Goal: Feedback & Contribution: Contribute content

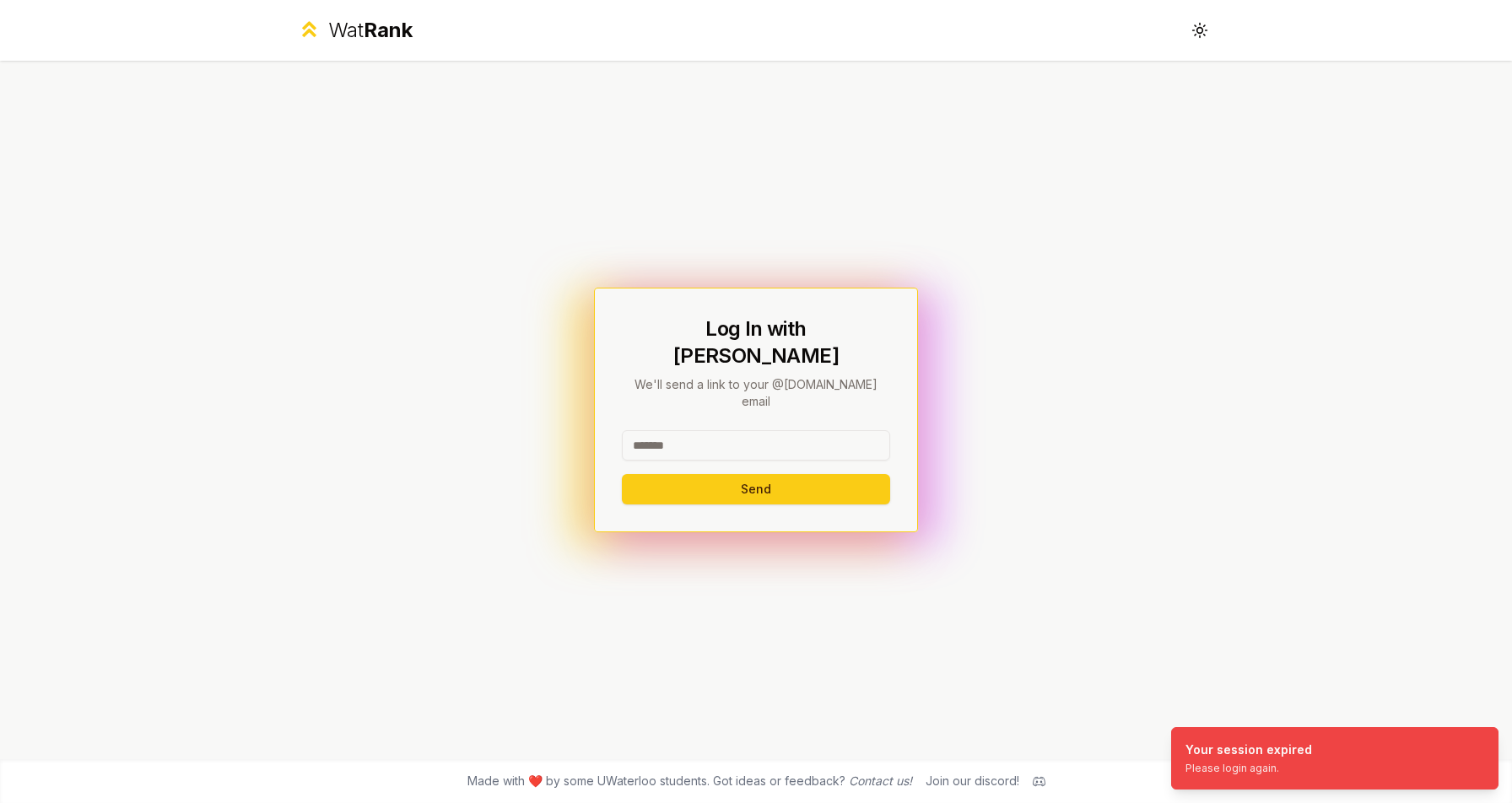
click at [713, 430] on input at bounding box center [756, 445] width 269 height 31
type input "******"
click at [756, 474] on button "Send" at bounding box center [756, 489] width 269 height 31
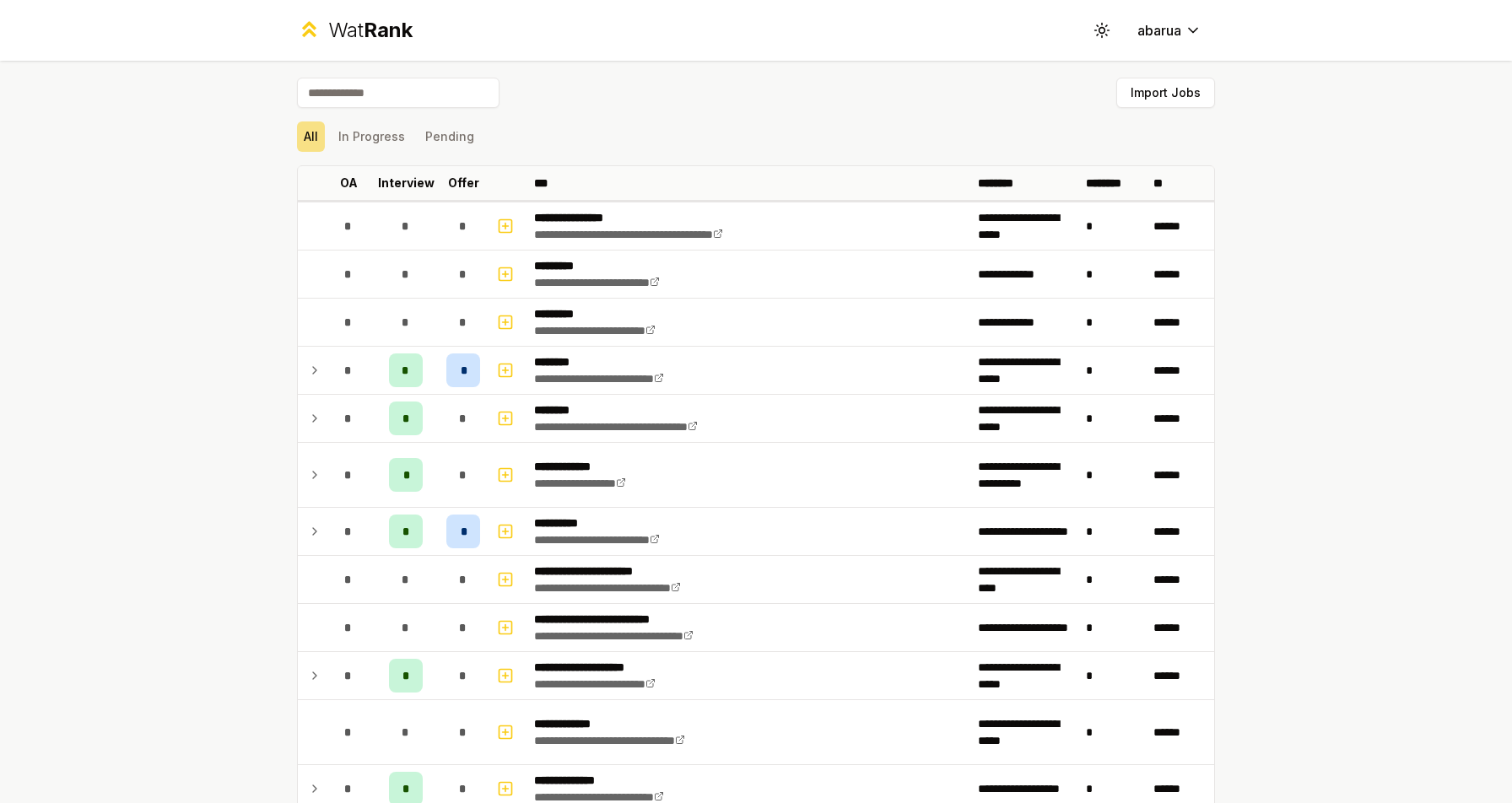
click at [370, 86] on input at bounding box center [397, 93] width 202 height 31
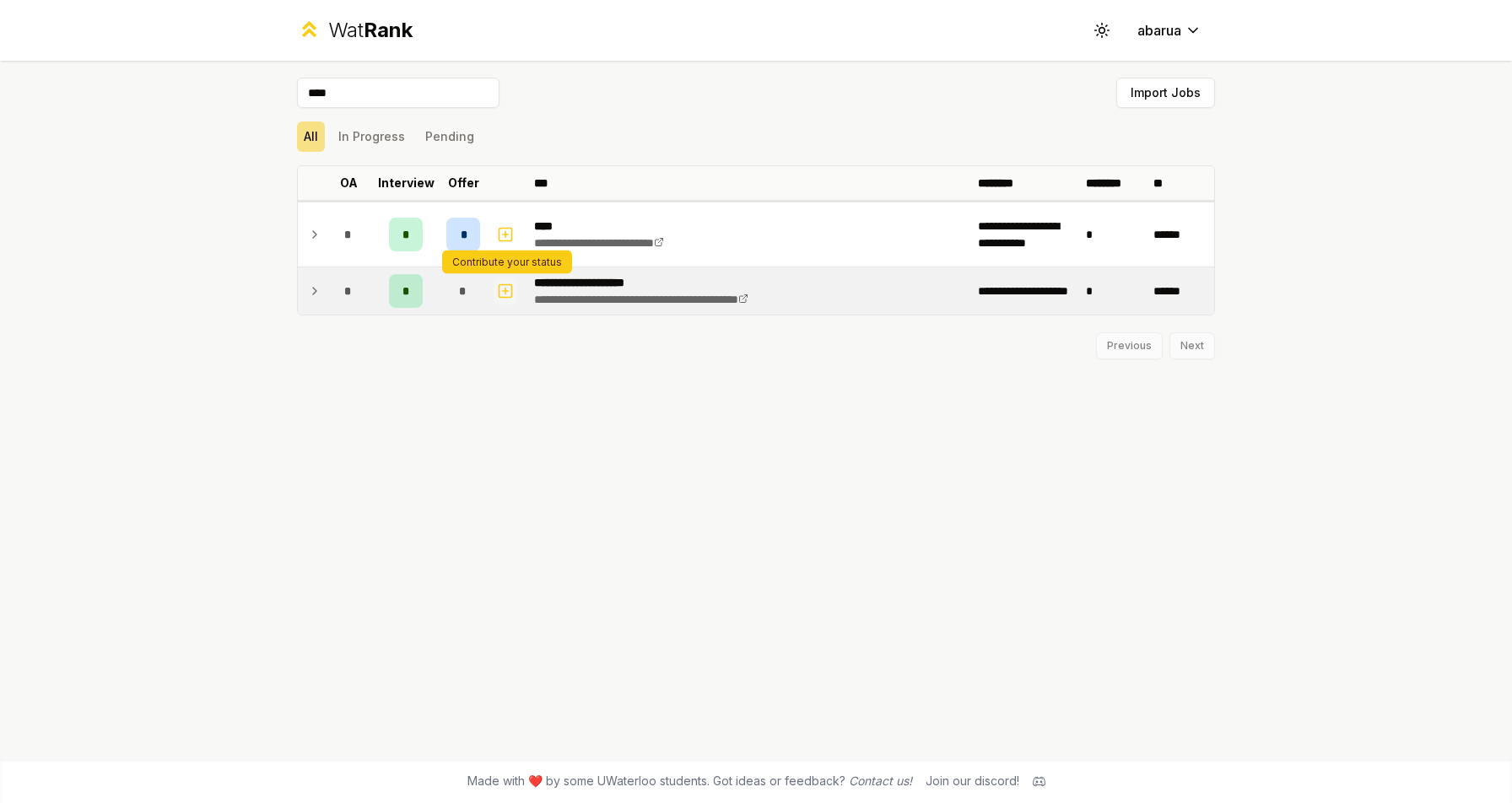
type input "****"
click at [507, 293] on icon "button" at bounding box center [505, 291] width 17 height 20
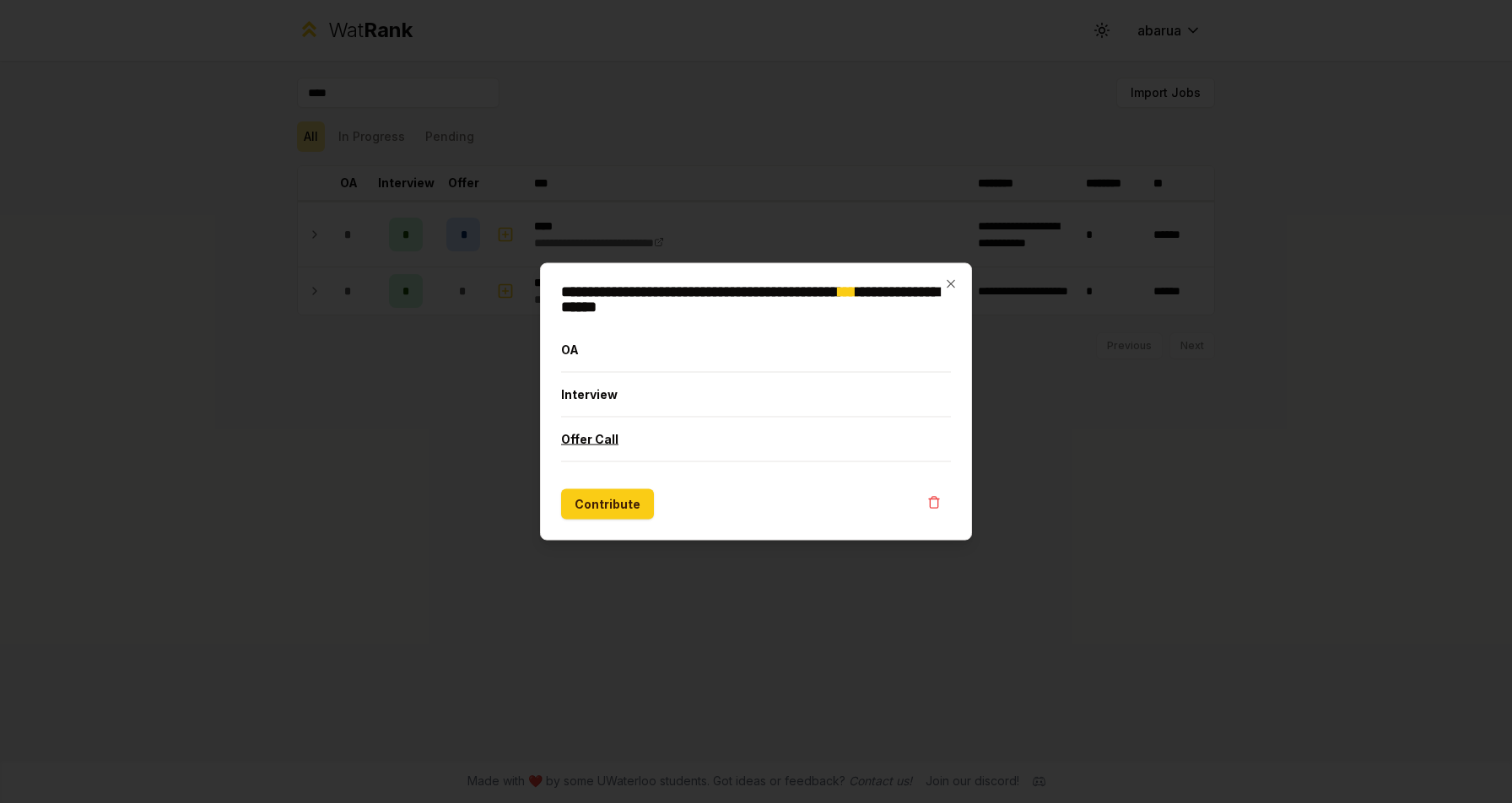
click at [599, 442] on button "Offer Call" at bounding box center [756, 440] width 390 height 44
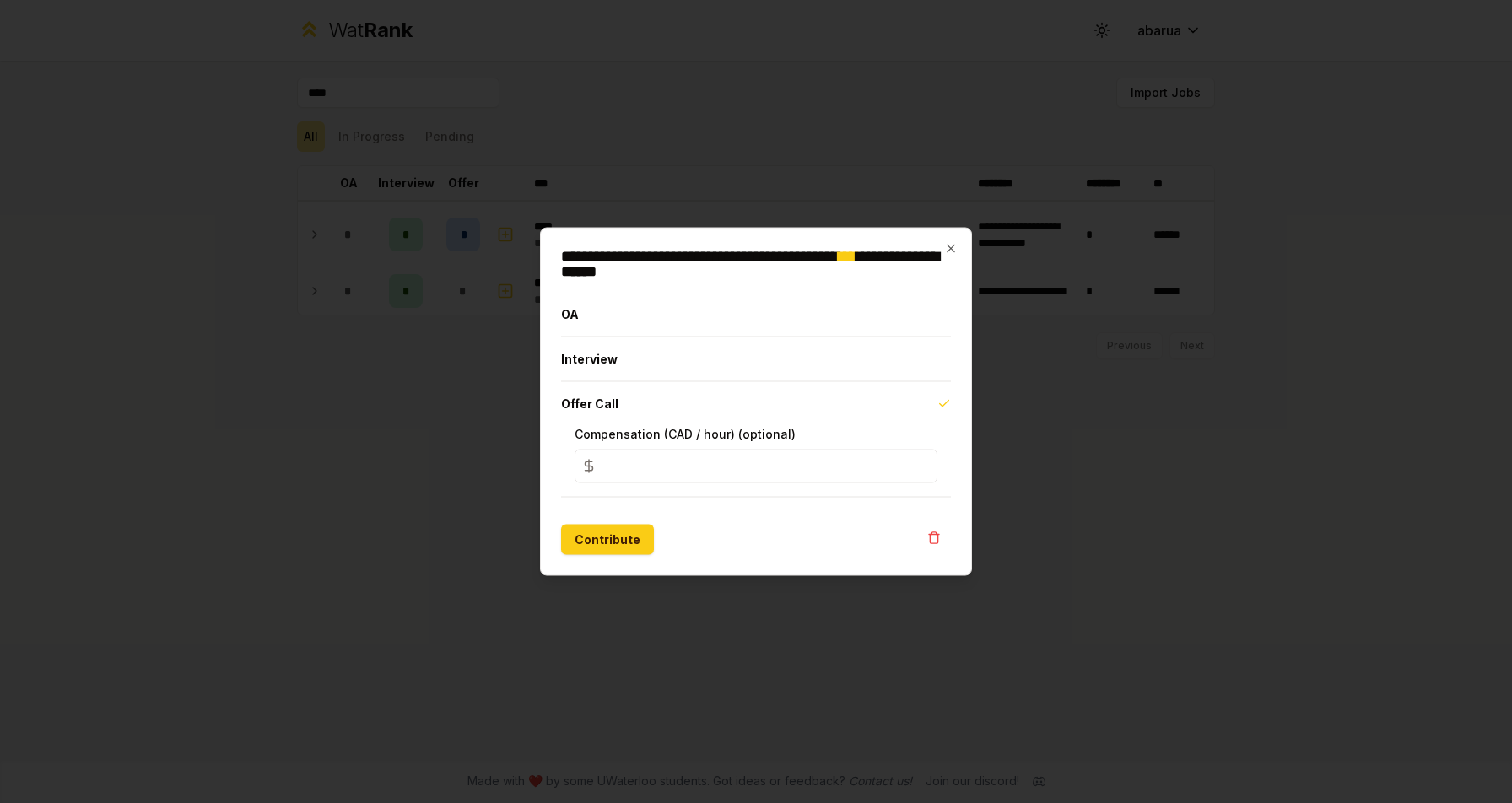
click at [614, 472] on input "*" at bounding box center [756, 467] width 363 height 34
click at [701, 503] on form "OA Interview Offer Call Compensation (CAD / hour) (optional) * Contribute" at bounding box center [756, 424] width 390 height 263
click at [630, 533] on button "Contribute" at bounding box center [607, 539] width 93 height 31
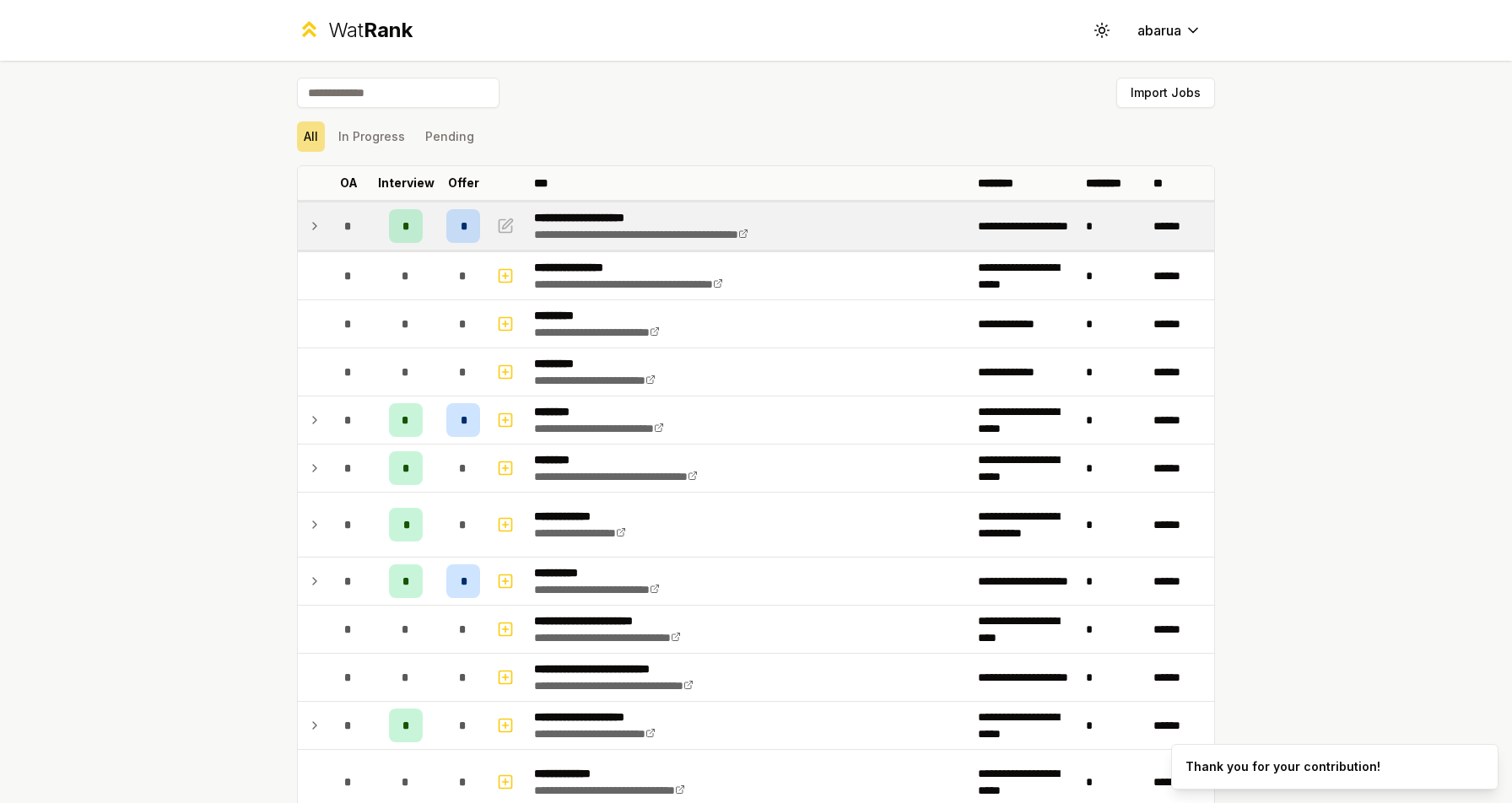
click at [407, 228] on span "*" at bounding box center [406, 226] width 8 height 17
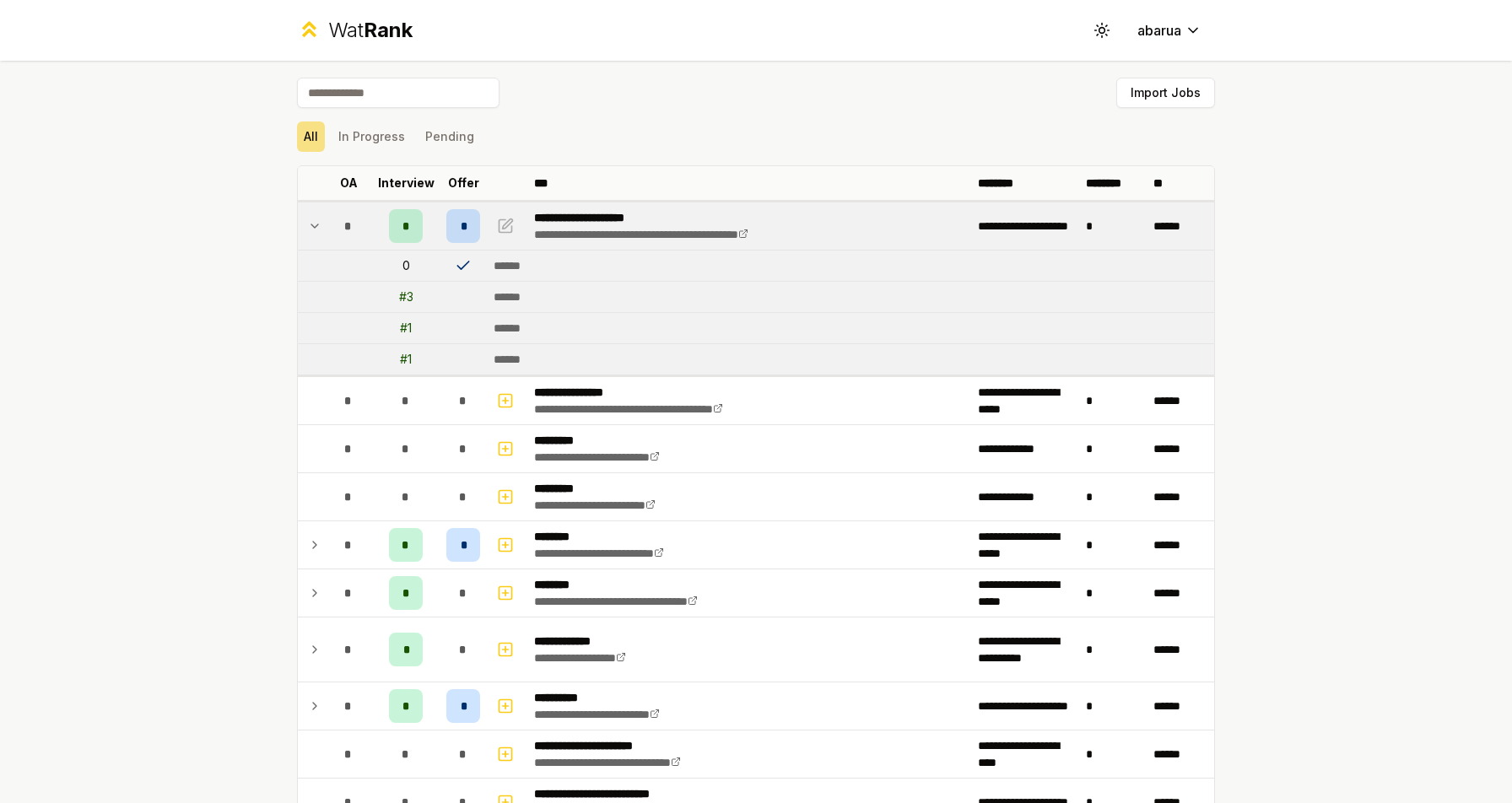
click at [403, 266] on td "0" at bounding box center [406, 266] width 68 height 31
click at [456, 301] on td at bounding box center [463, 297] width 47 height 31
click at [413, 364] on td "# 1" at bounding box center [406, 359] width 68 height 31
click at [410, 326] on div "# 1" at bounding box center [406, 327] width 12 height 17
click at [409, 290] on div "# 3" at bounding box center [406, 297] width 14 height 17
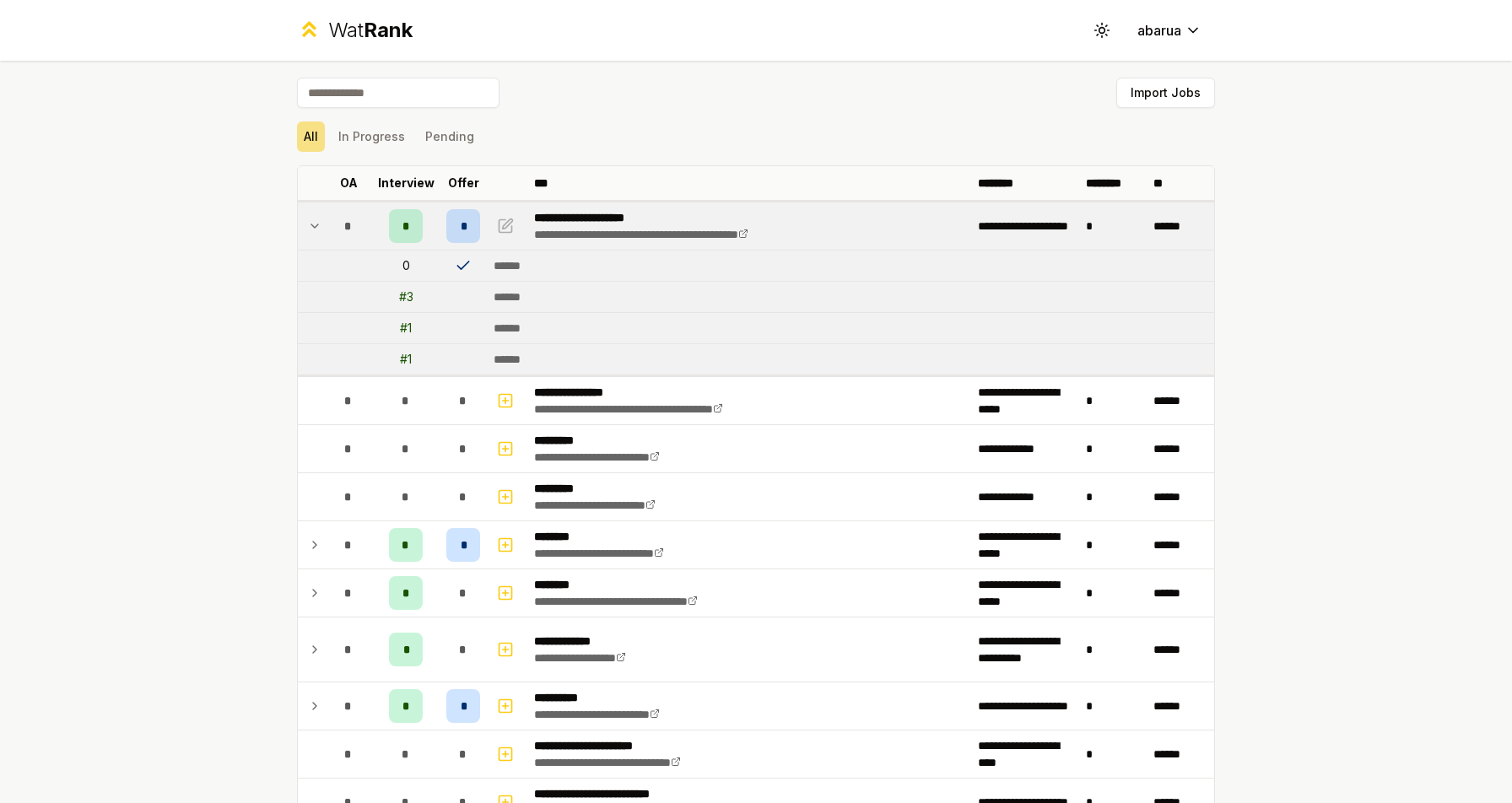
click at [409, 296] on div "# 3" at bounding box center [406, 297] width 14 height 17
click at [414, 280] on tr "0 ******" at bounding box center [756, 266] width 917 height 31
click at [404, 264] on td "0" at bounding box center [406, 266] width 68 height 31
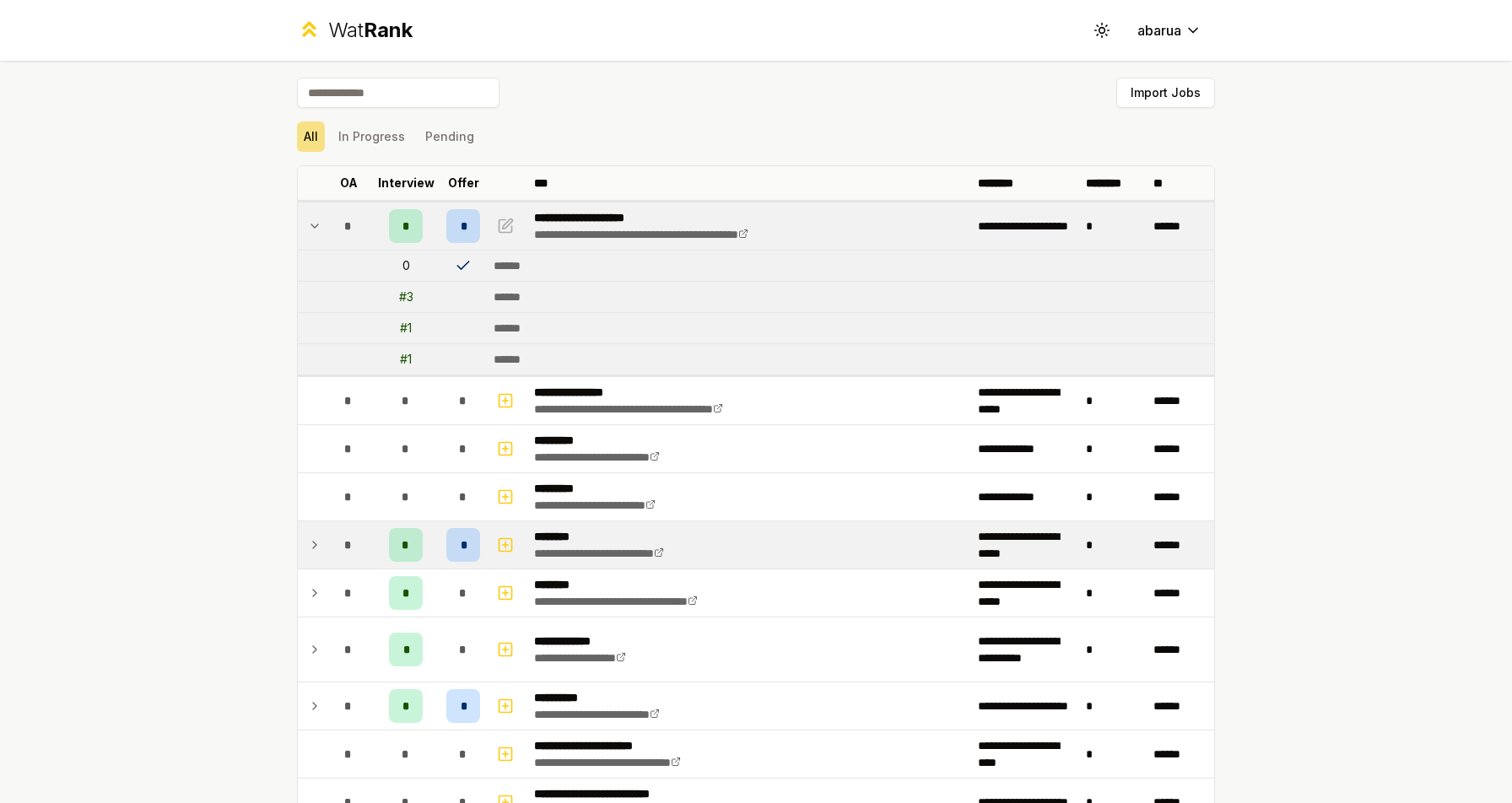
click at [459, 534] on div "*" at bounding box center [463, 545] width 34 height 34
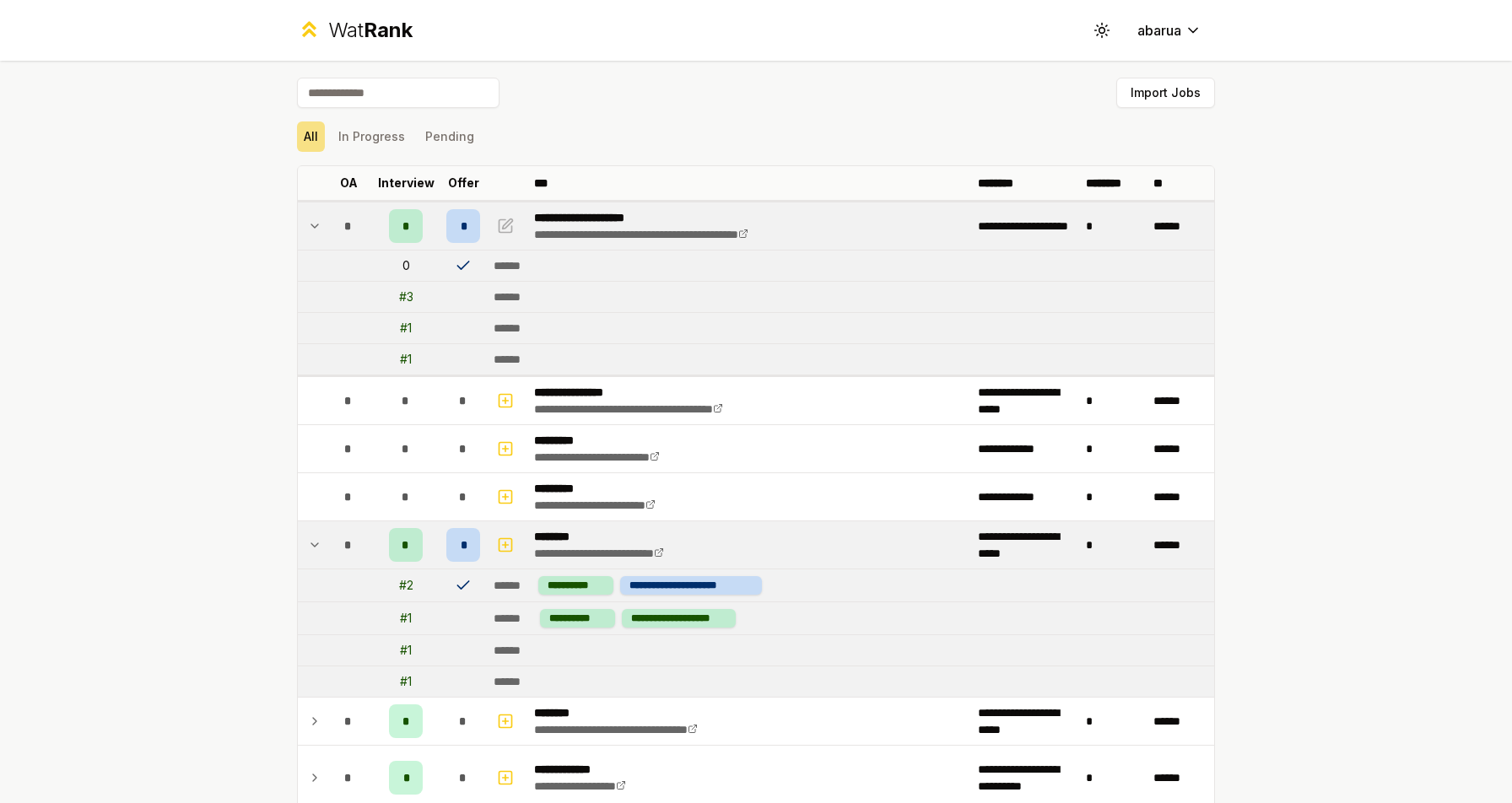
click at [453, 263] on td at bounding box center [463, 266] width 47 height 31
click at [507, 224] on icon "button" at bounding box center [508, 224] width 10 height 10
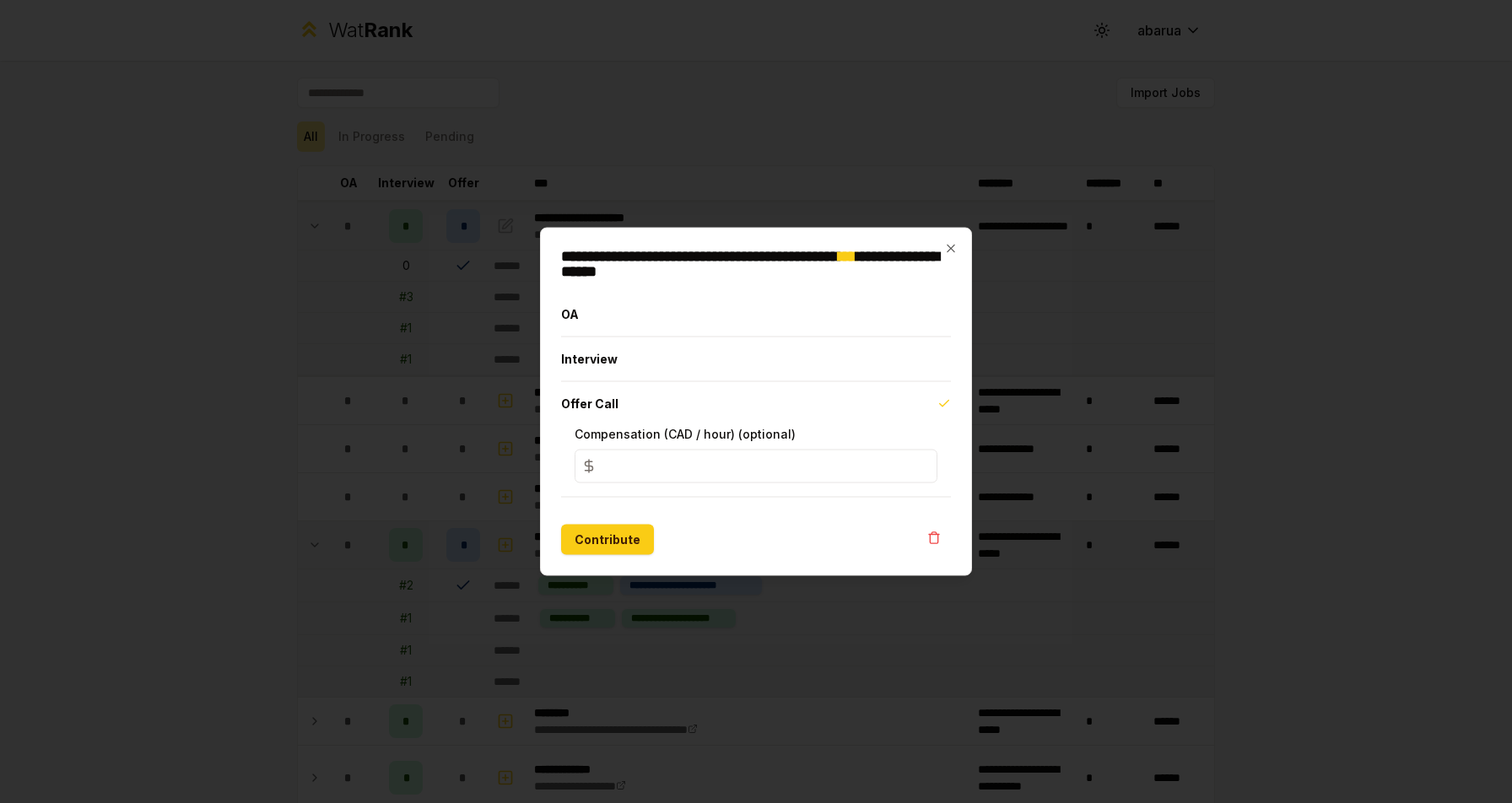
click at [620, 471] on input "*" at bounding box center [756, 467] width 363 height 34
type input "**"
click at [618, 538] on button "Contribute" at bounding box center [607, 539] width 93 height 31
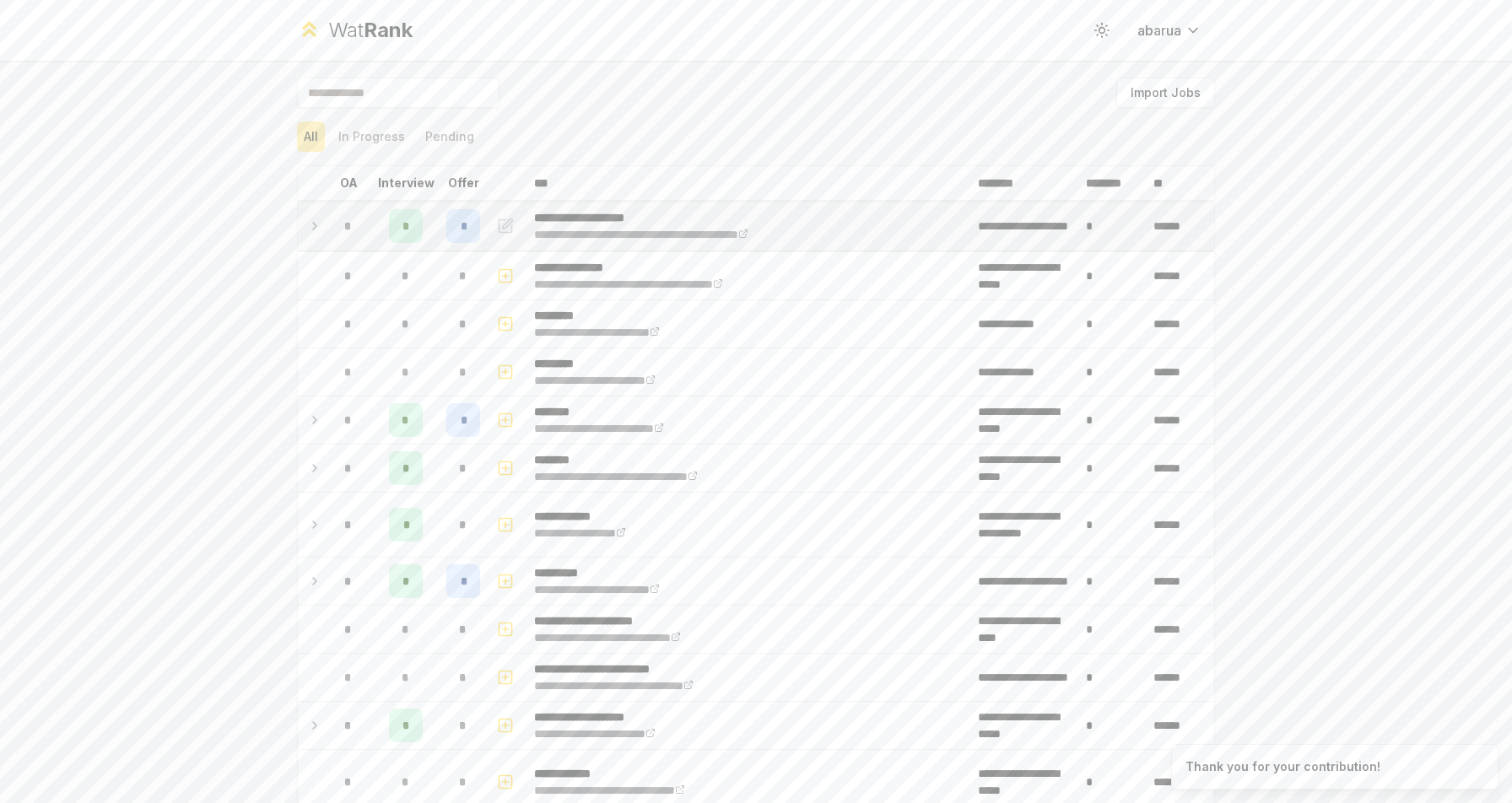
click at [468, 217] on div "*" at bounding box center [463, 226] width 34 height 34
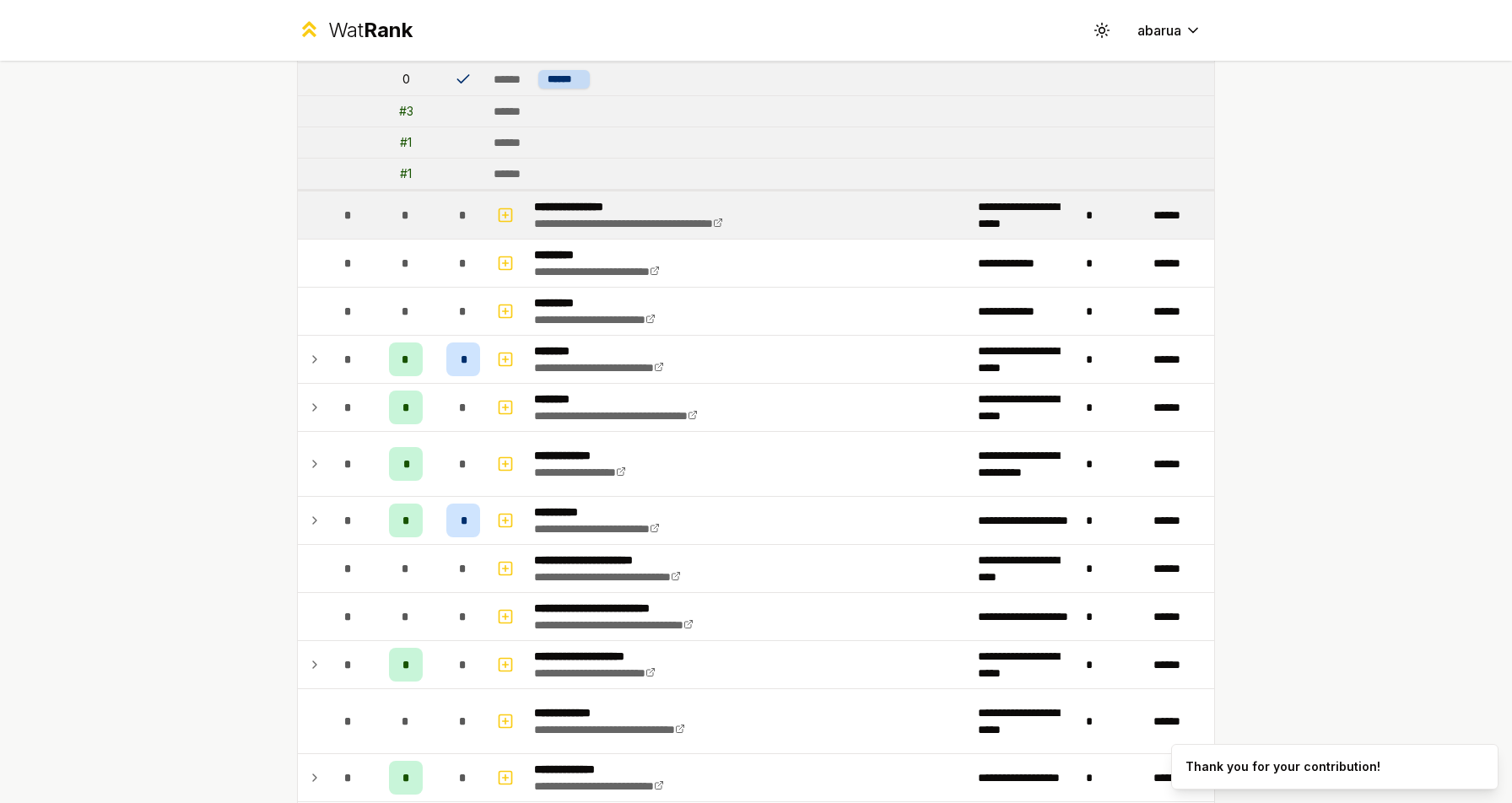
scroll to position [188, 0]
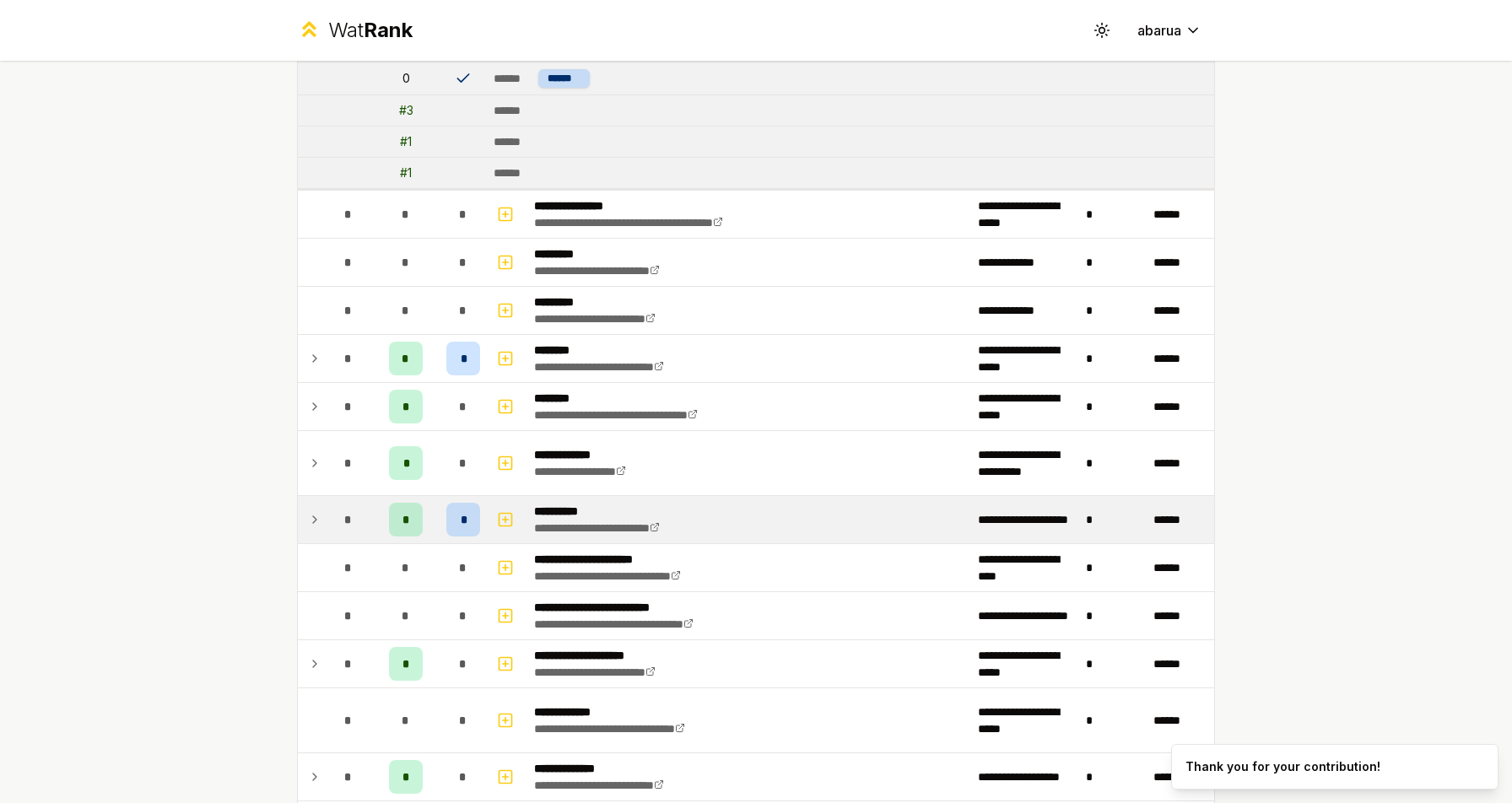
click at [479, 518] on div "*" at bounding box center [463, 519] width 34 height 34
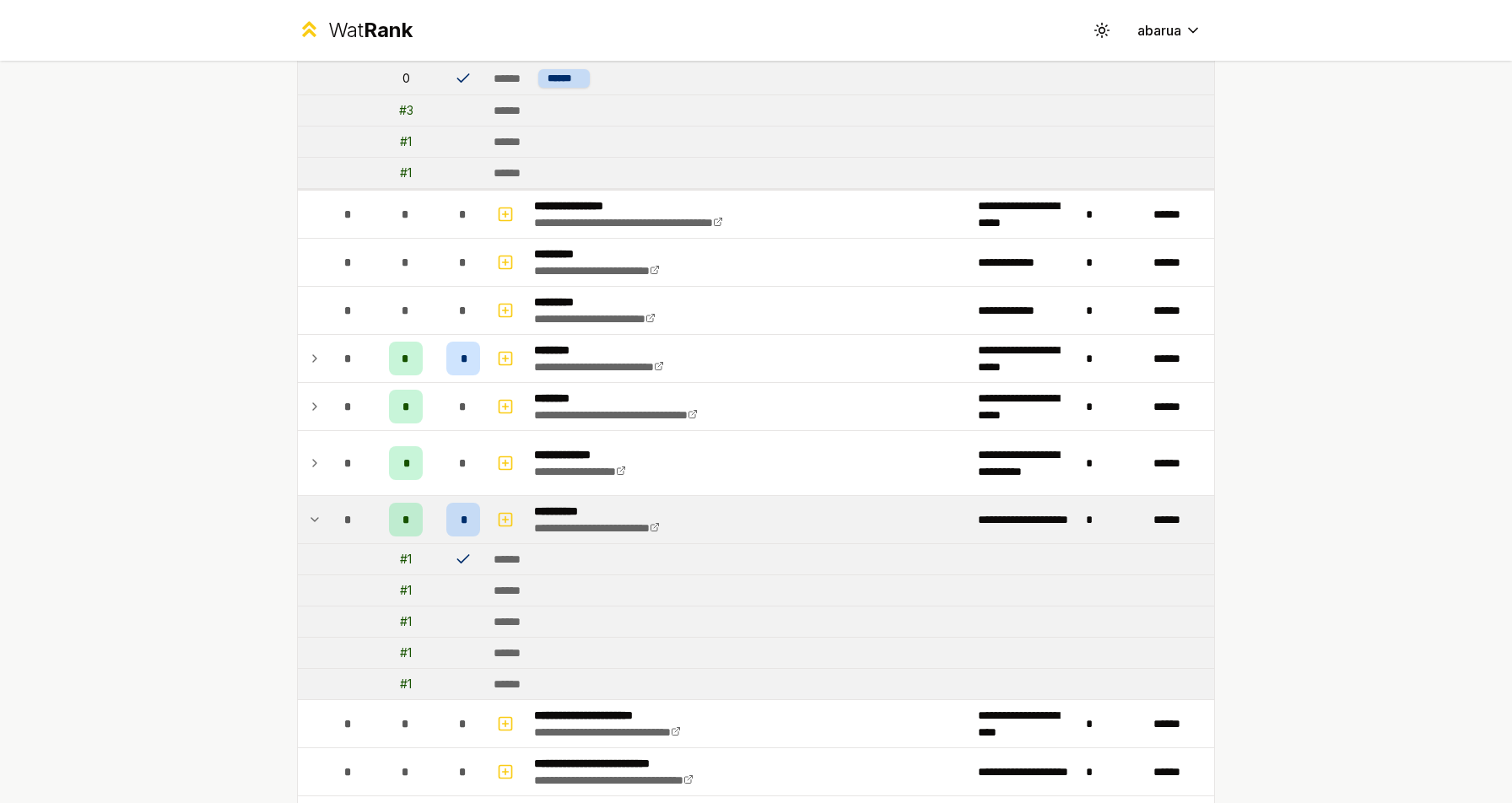
click at [468, 578] on td at bounding box center [463, 590] width 47 height 31
click at [467, 557] on icon at bounding box center [463, 559] width 17 height 17
click at [400, 557] on div "# 1" at bounding box center [406, 559] width 12 height 17
click at [452, 526] on div "*" at bounding box center [463, 519] width 34 height 34
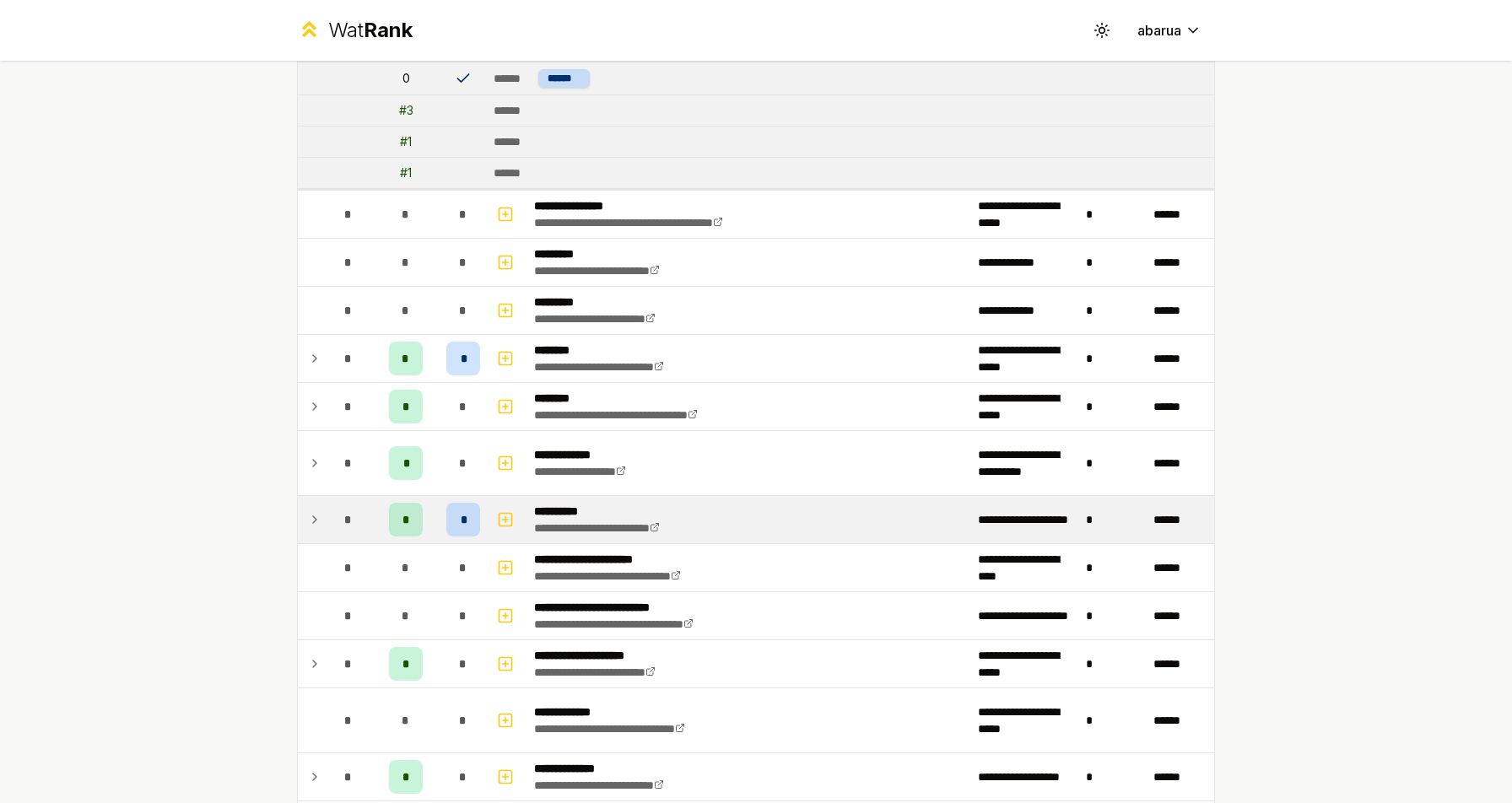
click at [459, 523] on div "*" at bounding box center [463, 519] width 34 height 34
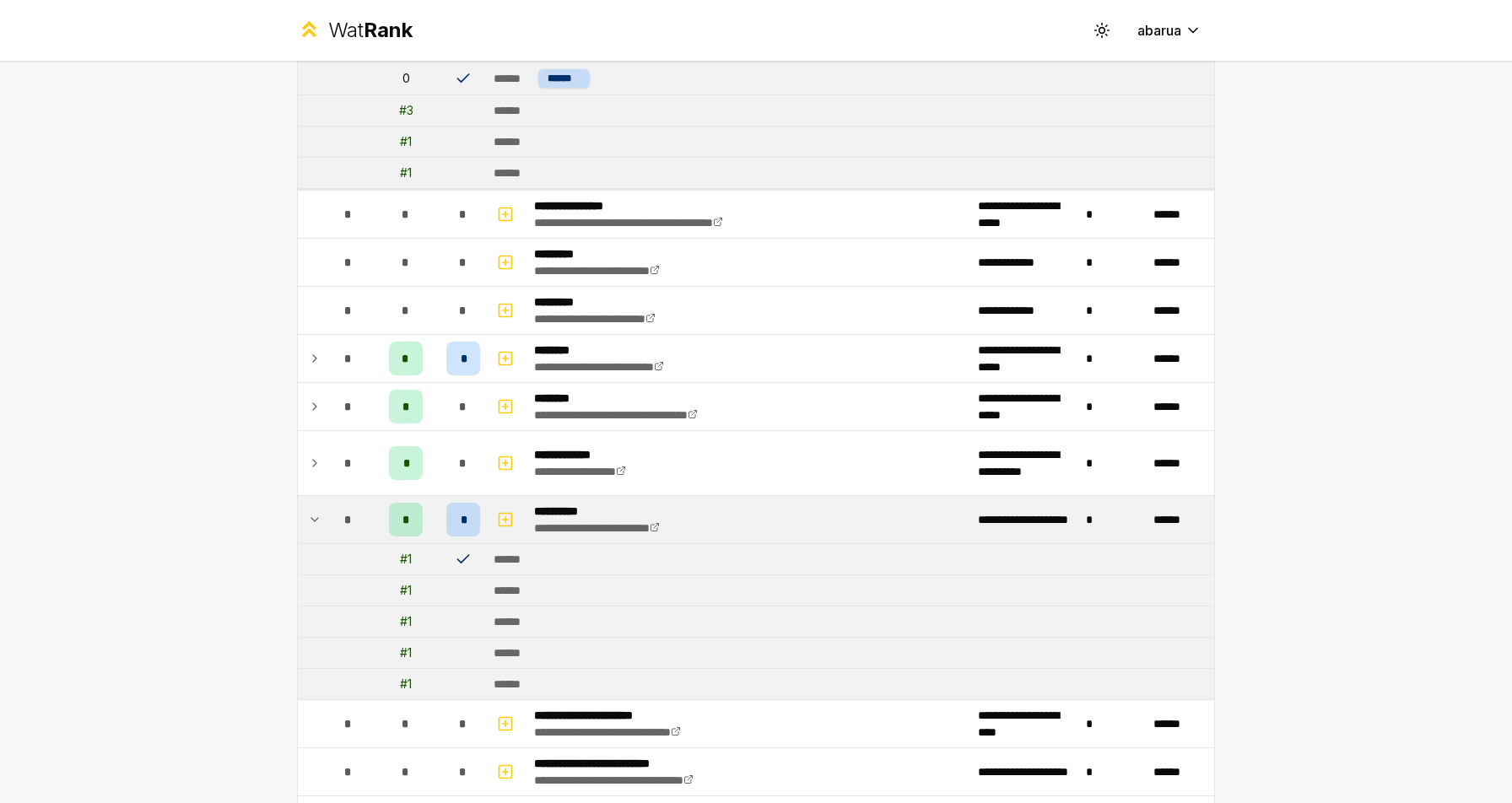
click at [463, 556] on icon at bounding box center [463, 559] width 17 height 17
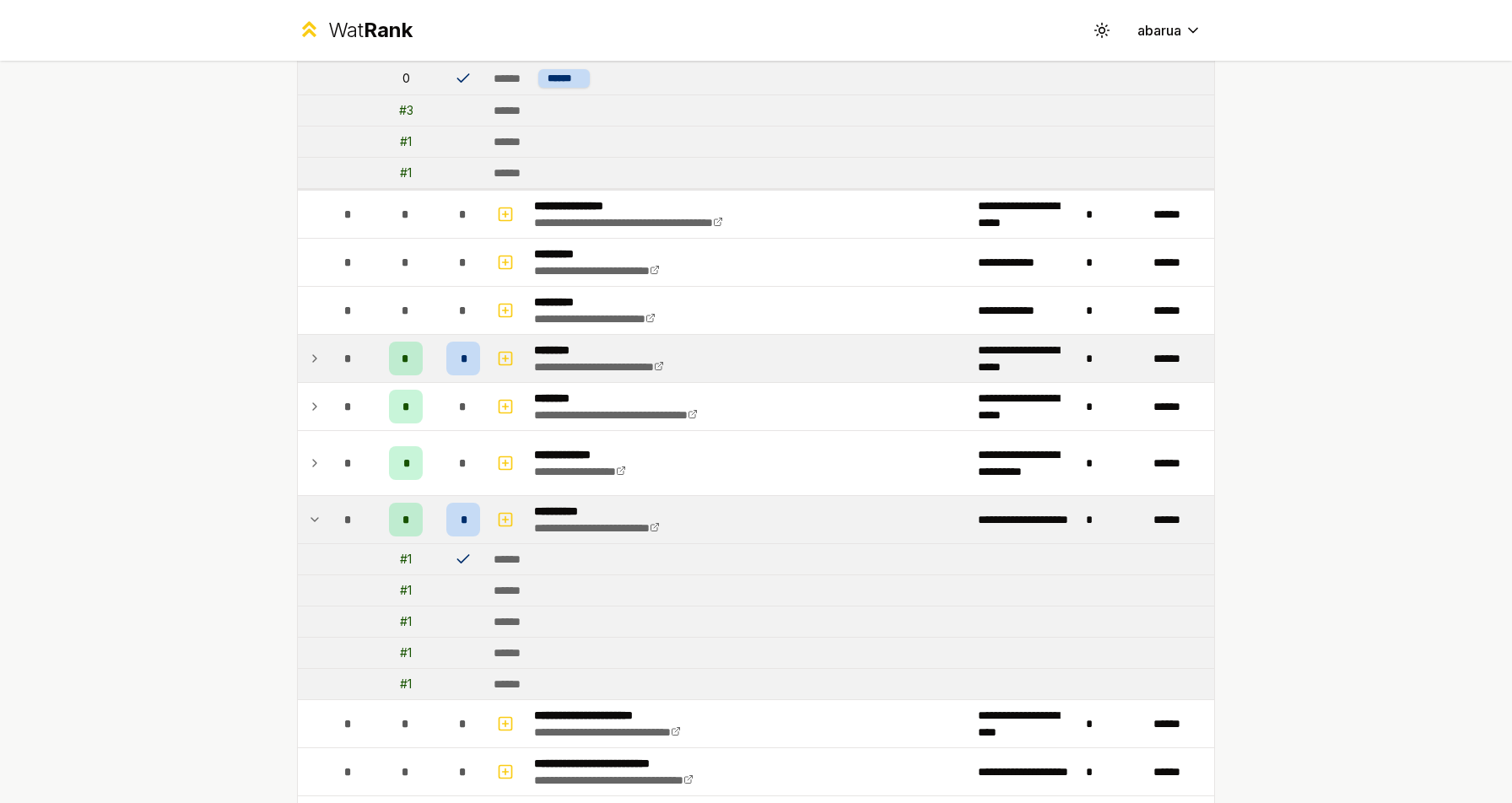
click at [463, 356] on span "*" at bounding box center [463, 358] width 5 height 17
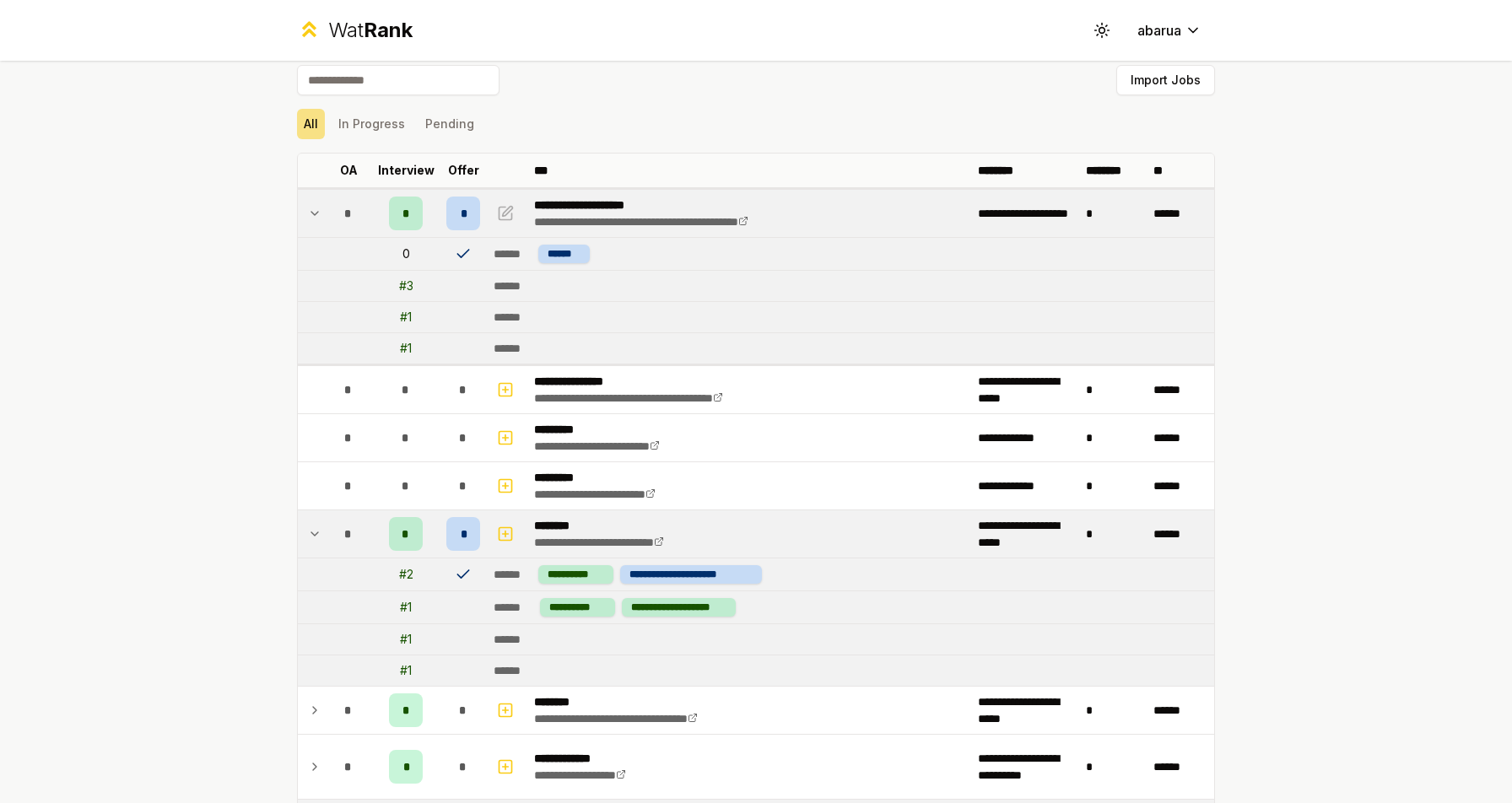
scroll to position [0, 0]
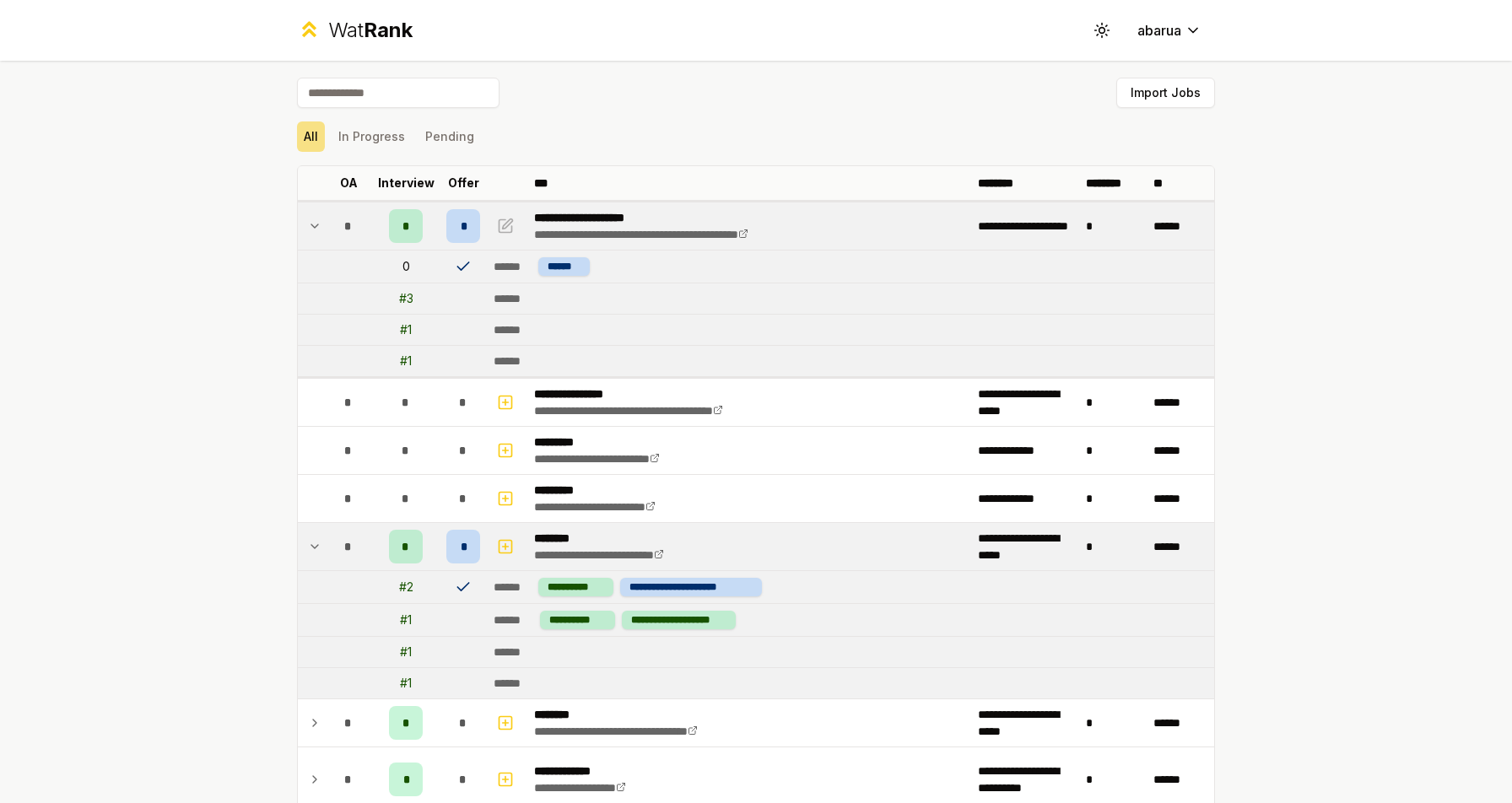
click at [467, 216] on div "*" at bounding box center [463, 226] width 34 height 34
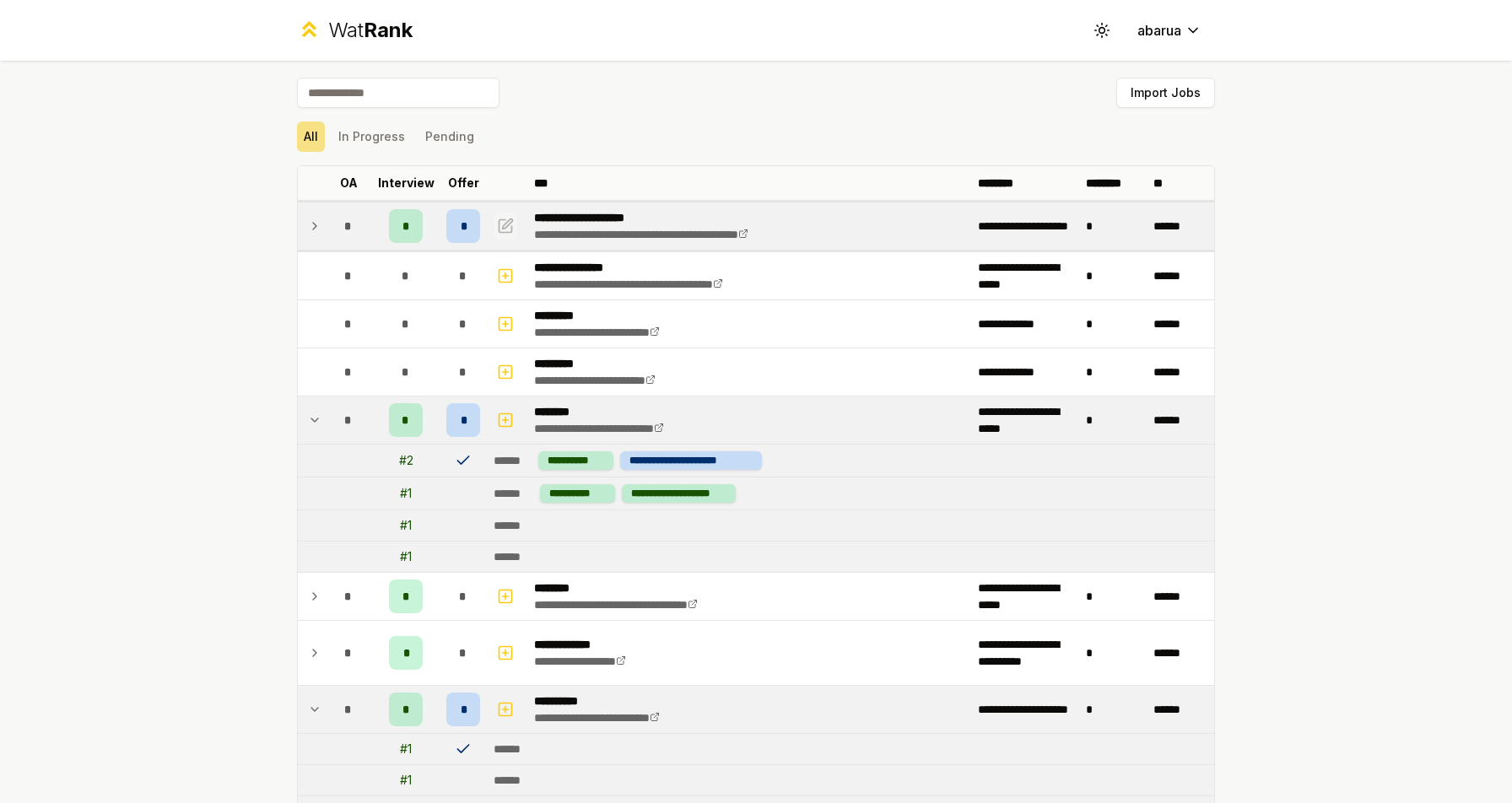
click at [514, 224] on button "button" at bounding box center [506, 226] width 24 height 27
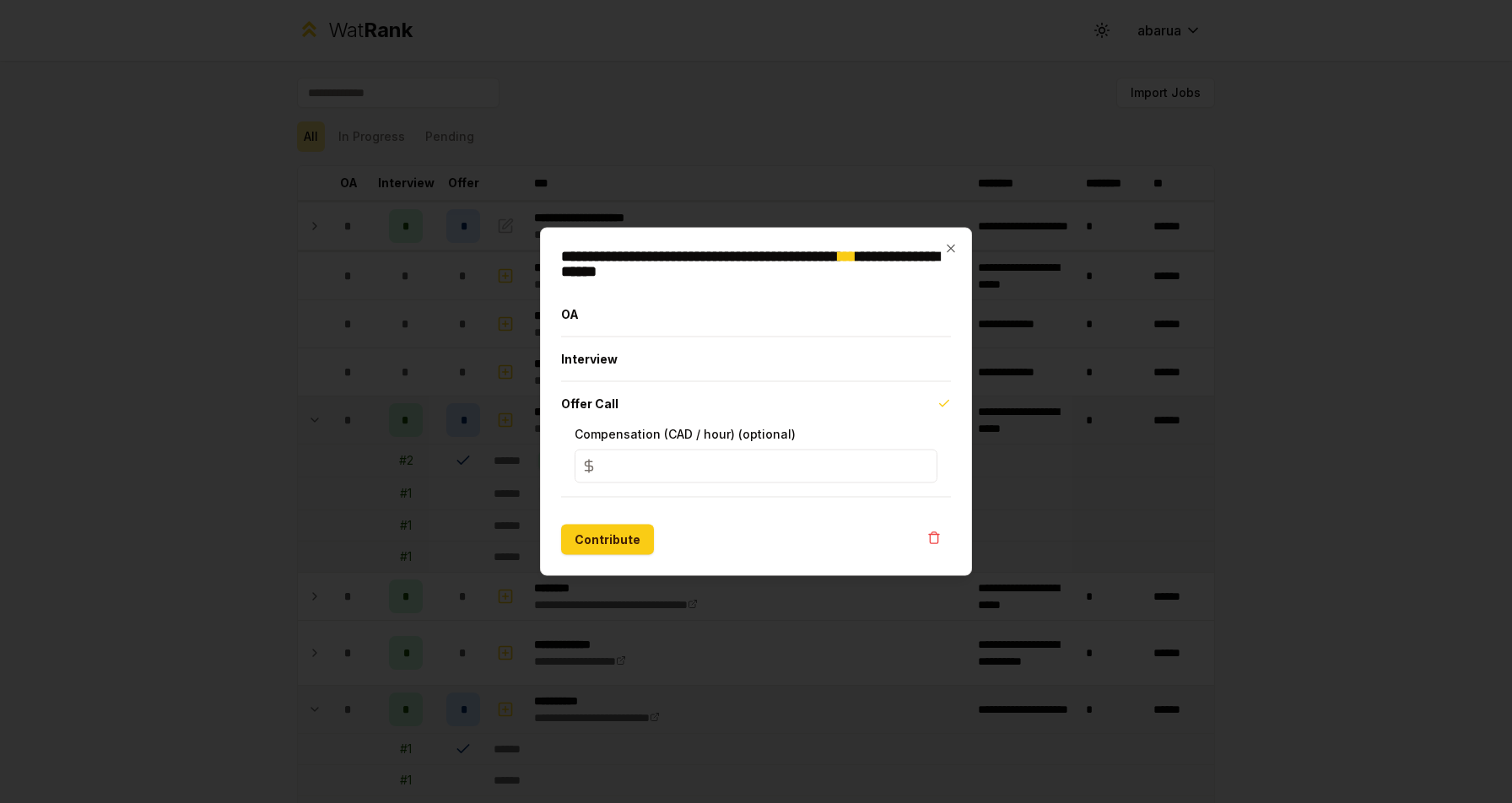
click at [677, 497] on div "Offer Call Compensation (CAD / hour) (optional) **" at bounding box center [756, 440] width 390 height 115
click at [668, 459] on input "**" at bounding box center [756, 467] width 363 height 34
click at [595, 357] on button "Interview" at bounding box center [756, 359] width 390 height 44
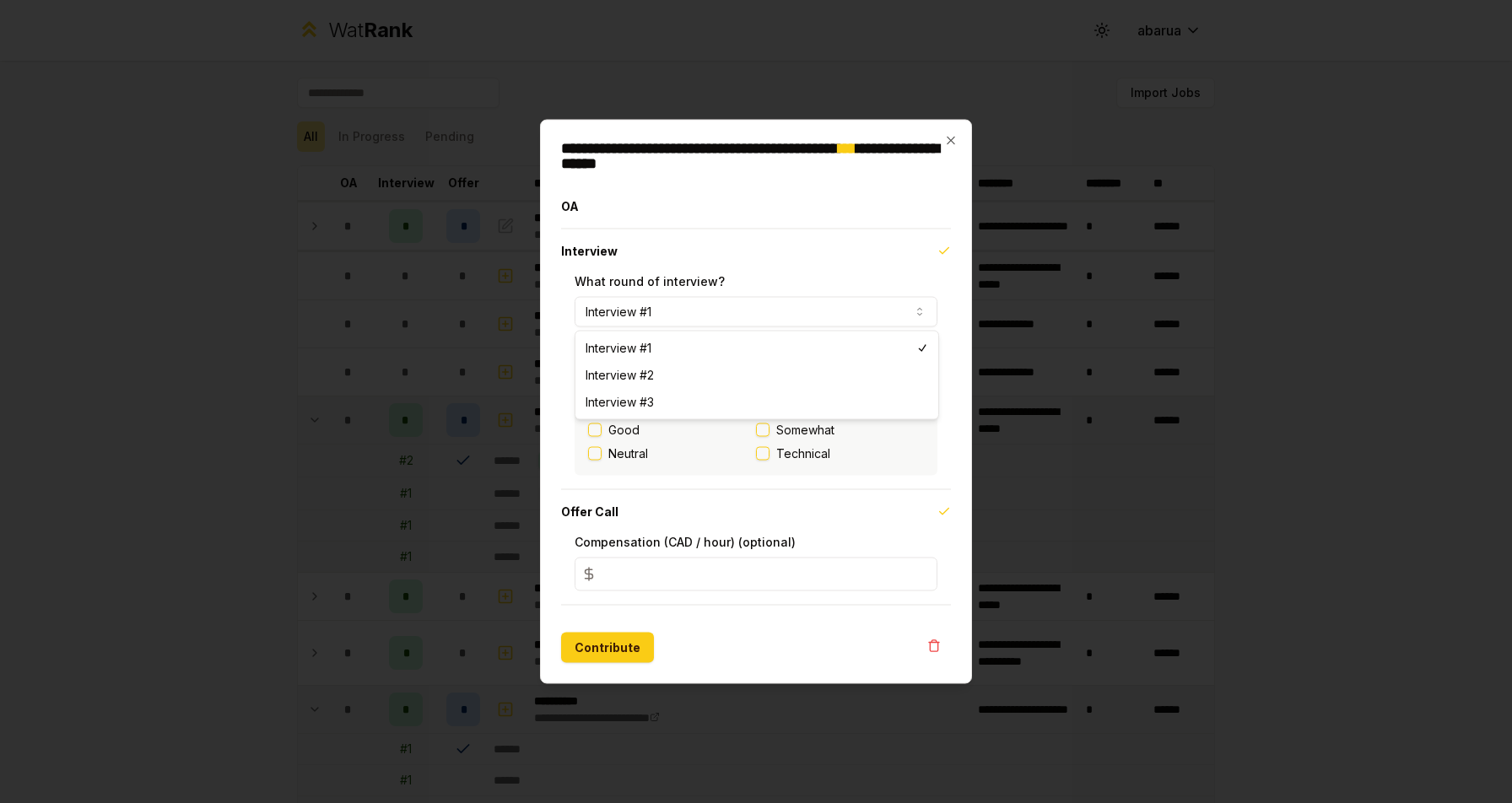
click at [637, 314] on button "Interview #1" at bounding box center [756, 311] width 363 height 31
click at [612, 428] on label "Good" at bounding box center [623, 430] width 31 height 17
click at [601, 428] on button "Good" at bounding box center [595, 431] width 14 height 14
click at [767, 437] on label "Somewhat" at bounding box center [840, 430] width 168 height 17
click at [767, 437] on button "Somewhat" at bounding box center [763, 431] width 14 height 14
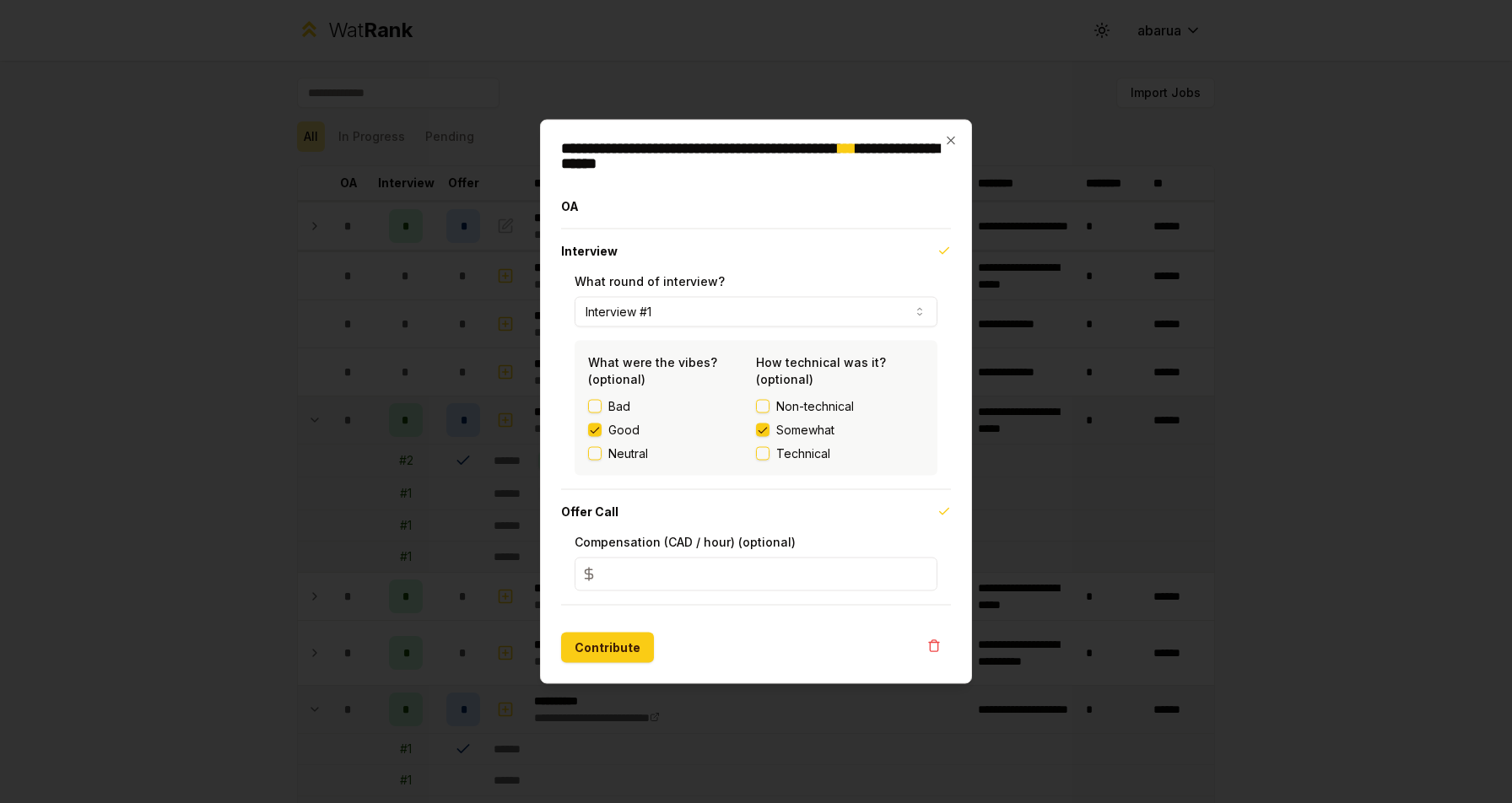
drag, startPoint x: 645, startPoint y: 572, endPoint x: 546, endPoint y: 572, distance: 99.0
click at [546, 572] on div "**********" at bounding box center [756, 401] width 432 height 564
type input "*"
click at [598, 652] on button "Contribute" at bounding box center [607, 648] width 93 height 31
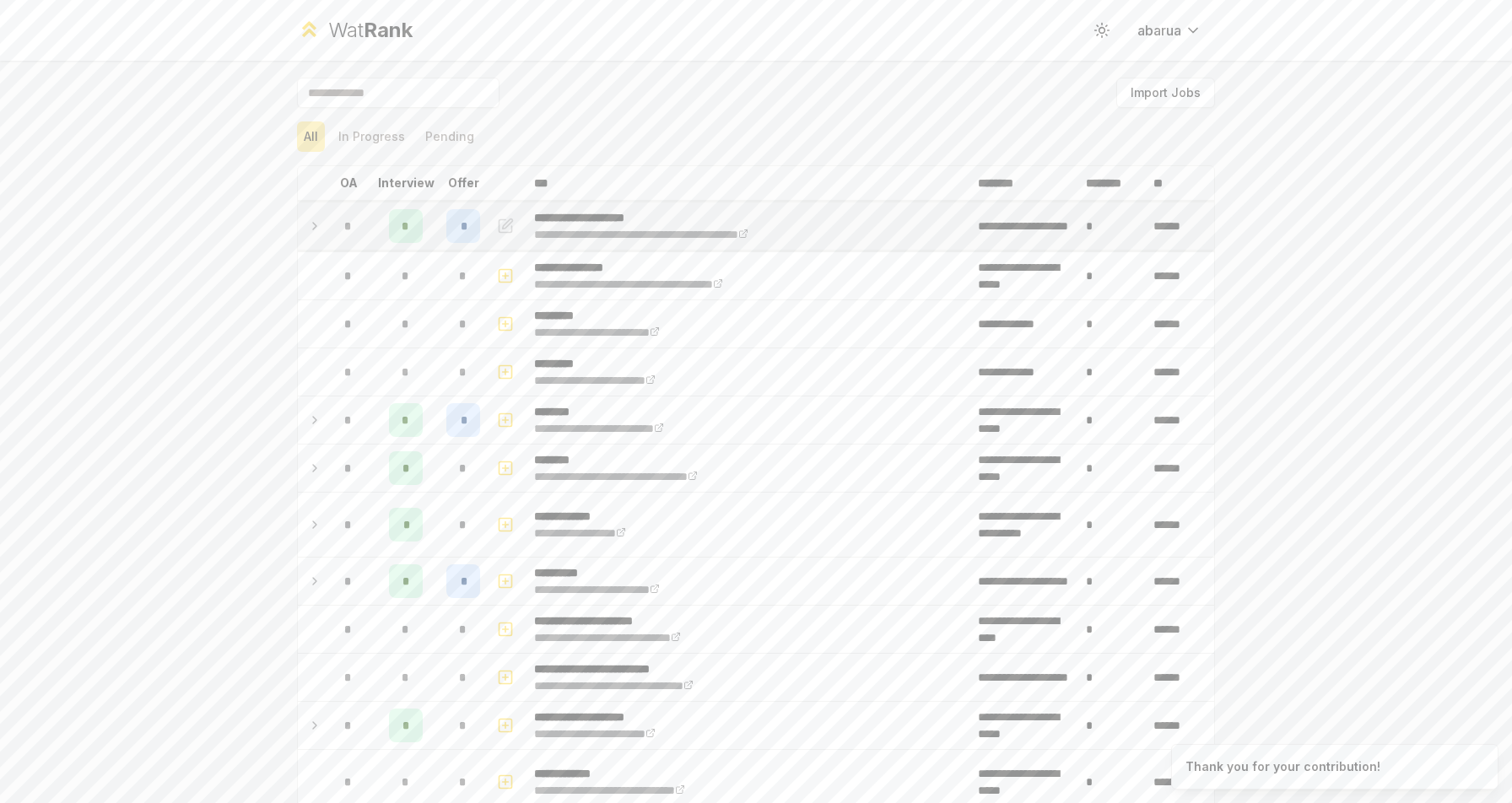
click at [407, 225] on span "*" at bounding box center [405, 226] width 8 height 17
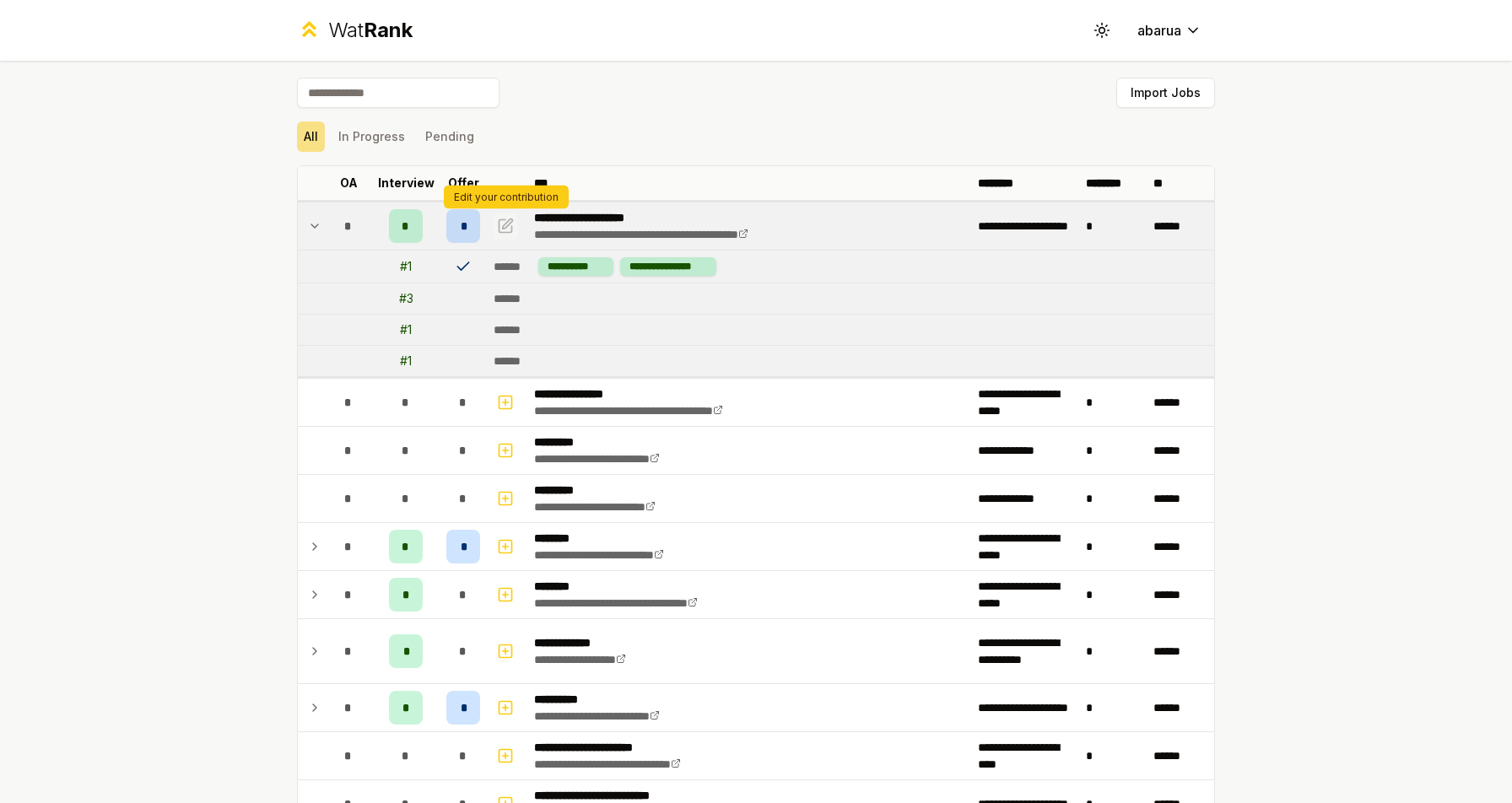
click at [507, 225] on icon "button" at bounding box center [508, 224] width 10 height 10
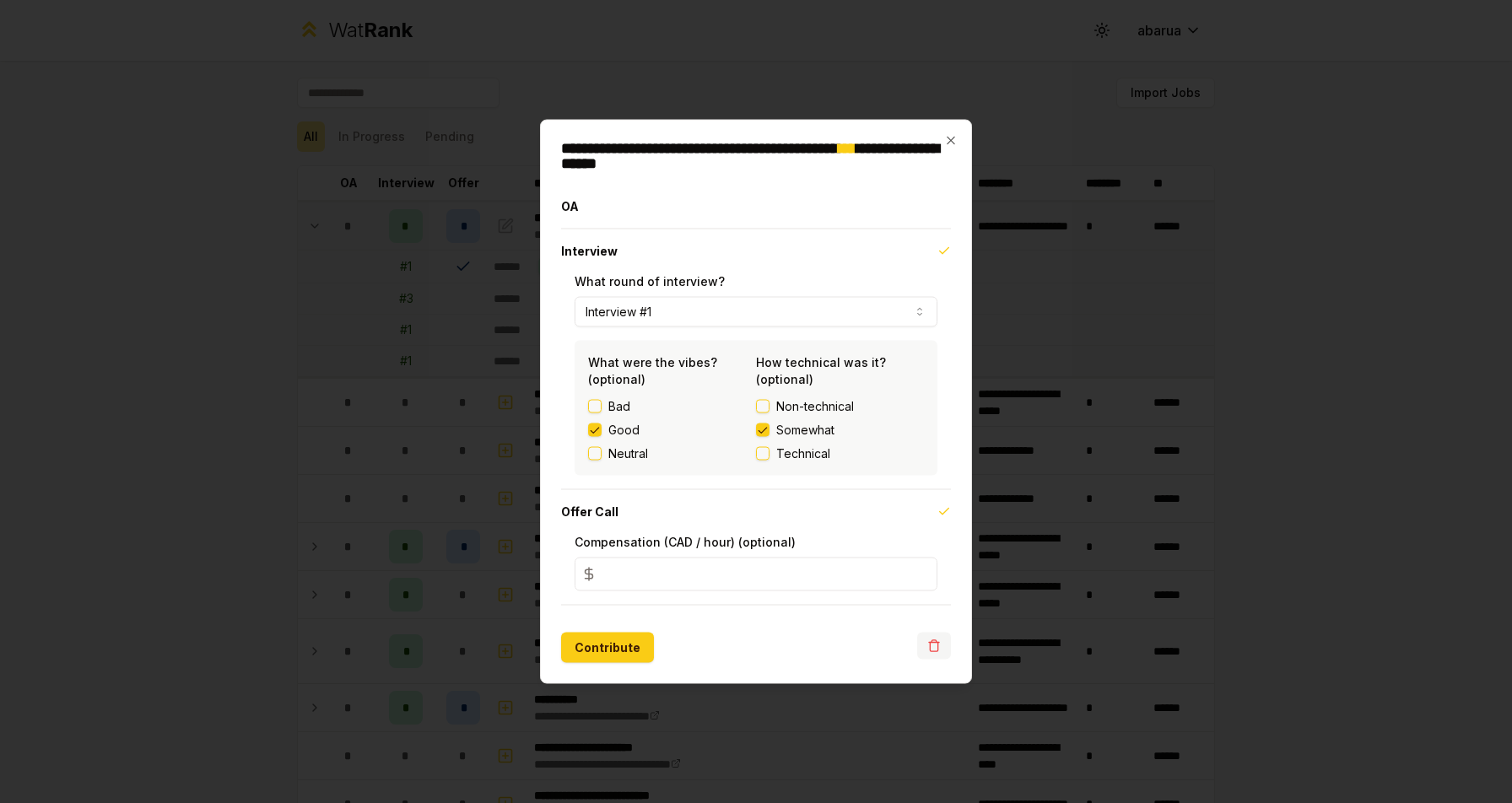
click at [938, 650] on icon "button" at bounding box center [934, 647] width 8 height 9
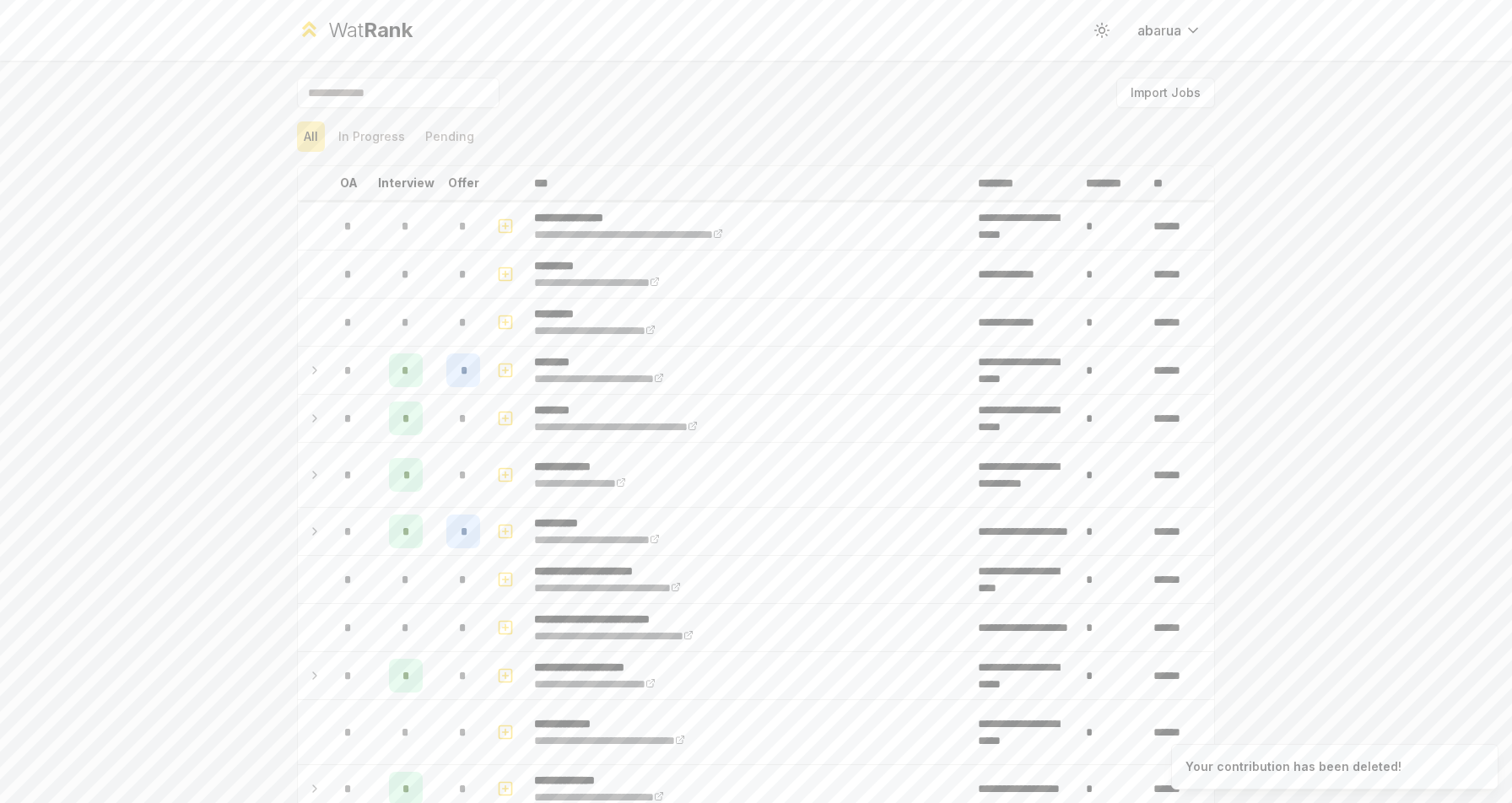
click at [396, 84] on input at bounding box center [397, 93] width 202 height 31
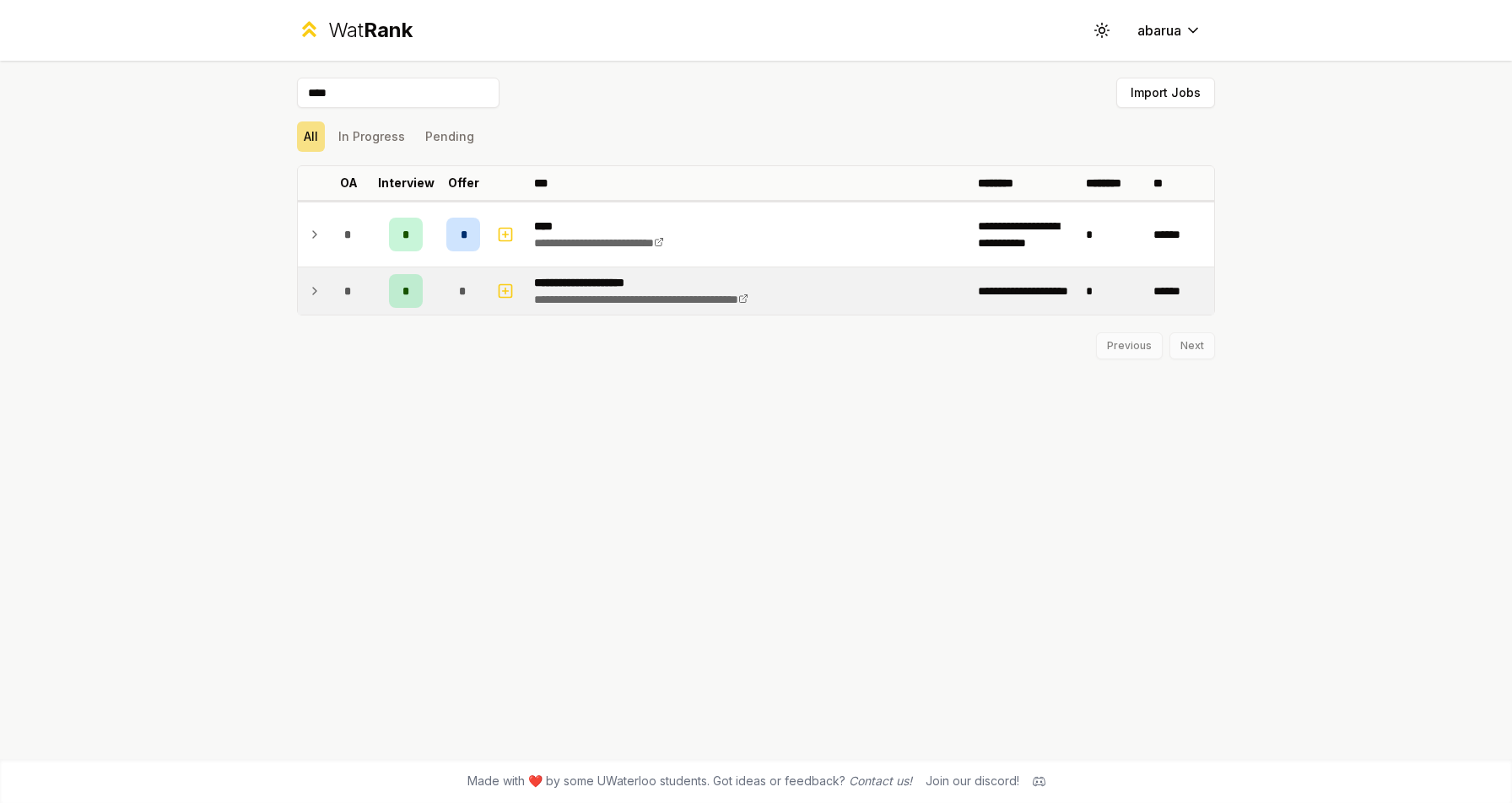
type input "****"
click at [473, 291] on div "*" at bounding box center [463, 291] width 34 height 34
click at [504, 291] on icon "button" at bounding box center [506, 291] width 6 height 0
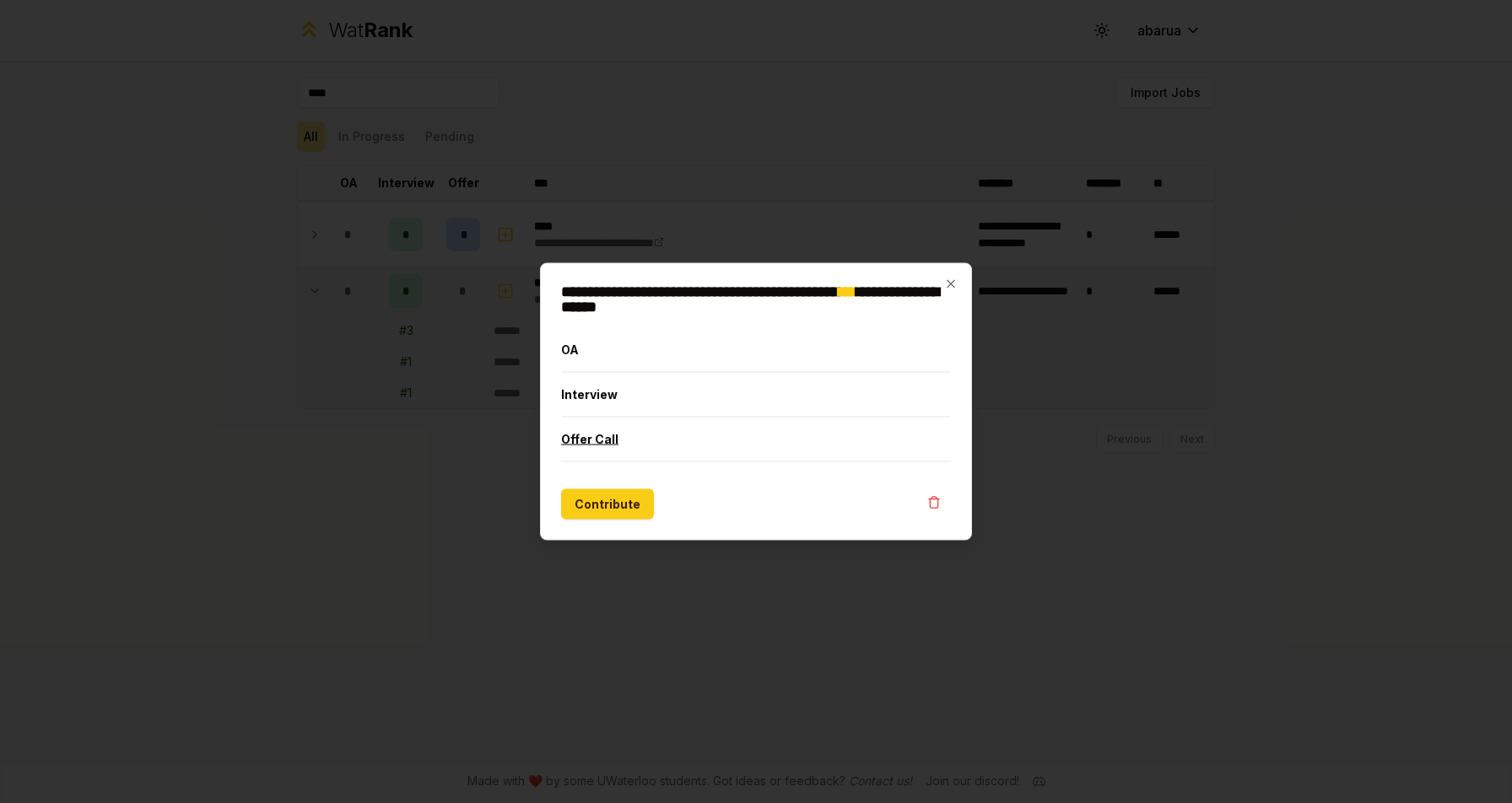
click at [605, 435] on button "Offer Call" at bounding box center [756, 440] width 390 height 44
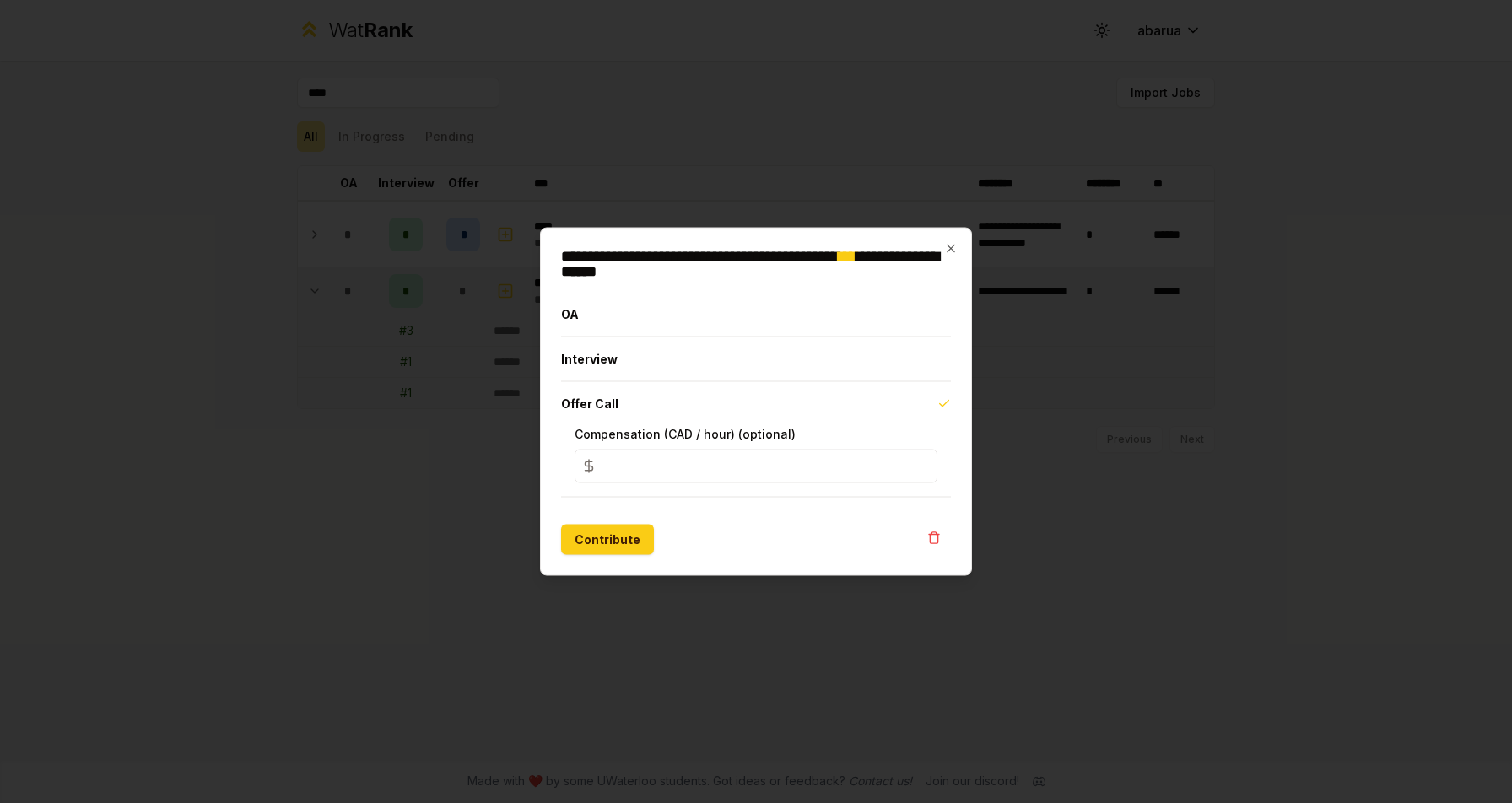
drag, startPoint x: 653, startPoint y: 468, endPoint x: 574, endPoint y: 468, distance: 79.0
click at [574, 468] on input "*" at bounding box center [756, 467] width 363 height 34
type input "**"
click at [601, 540] on button "Contribute" at bounding box center [607, 539] width 93 height 31
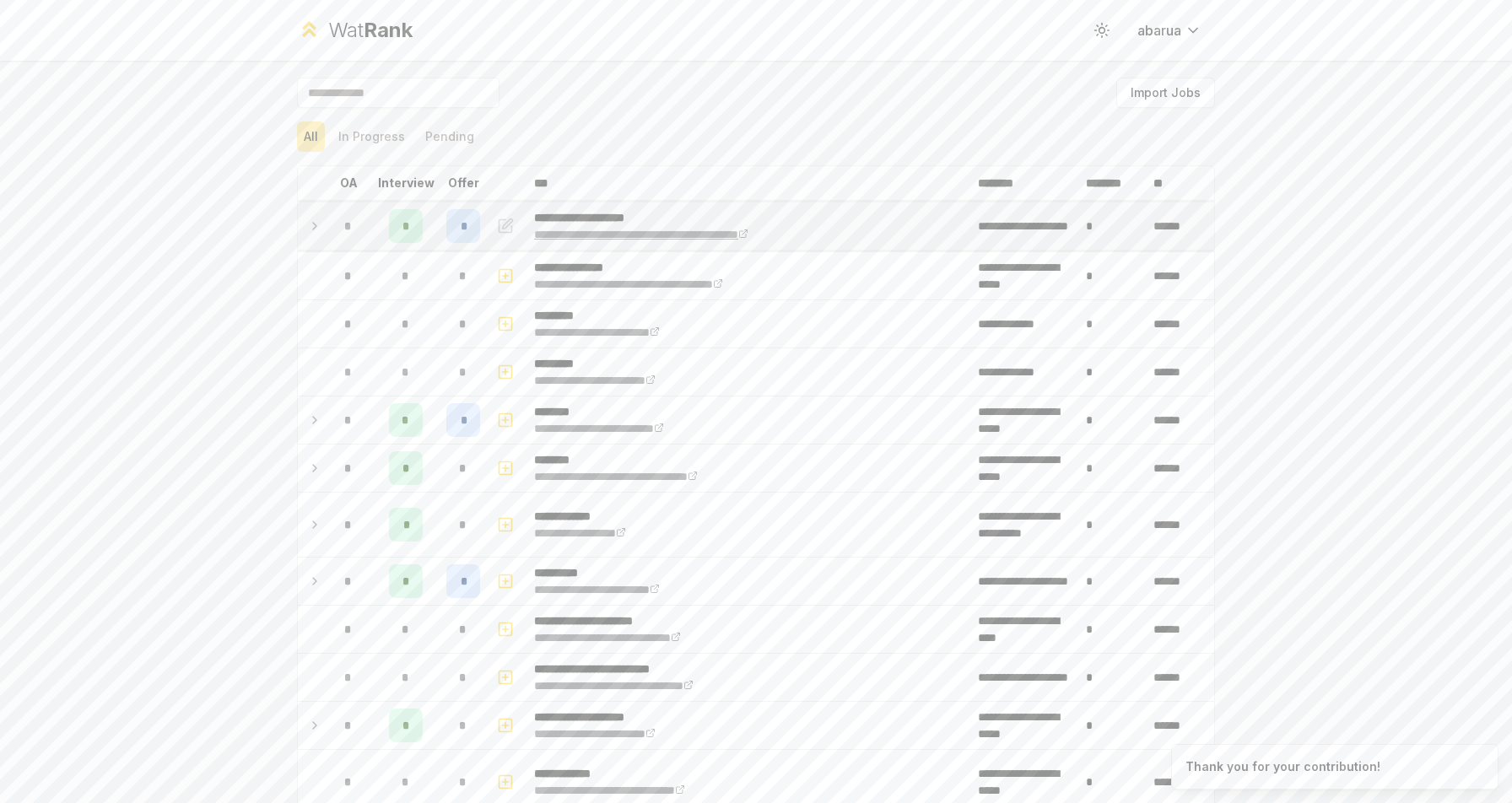
click at [651, 236] on link "**********" at bounding box center [641, 235] width 214 height 12
